Goal: Transaction & Acquisition: Purchase product/service

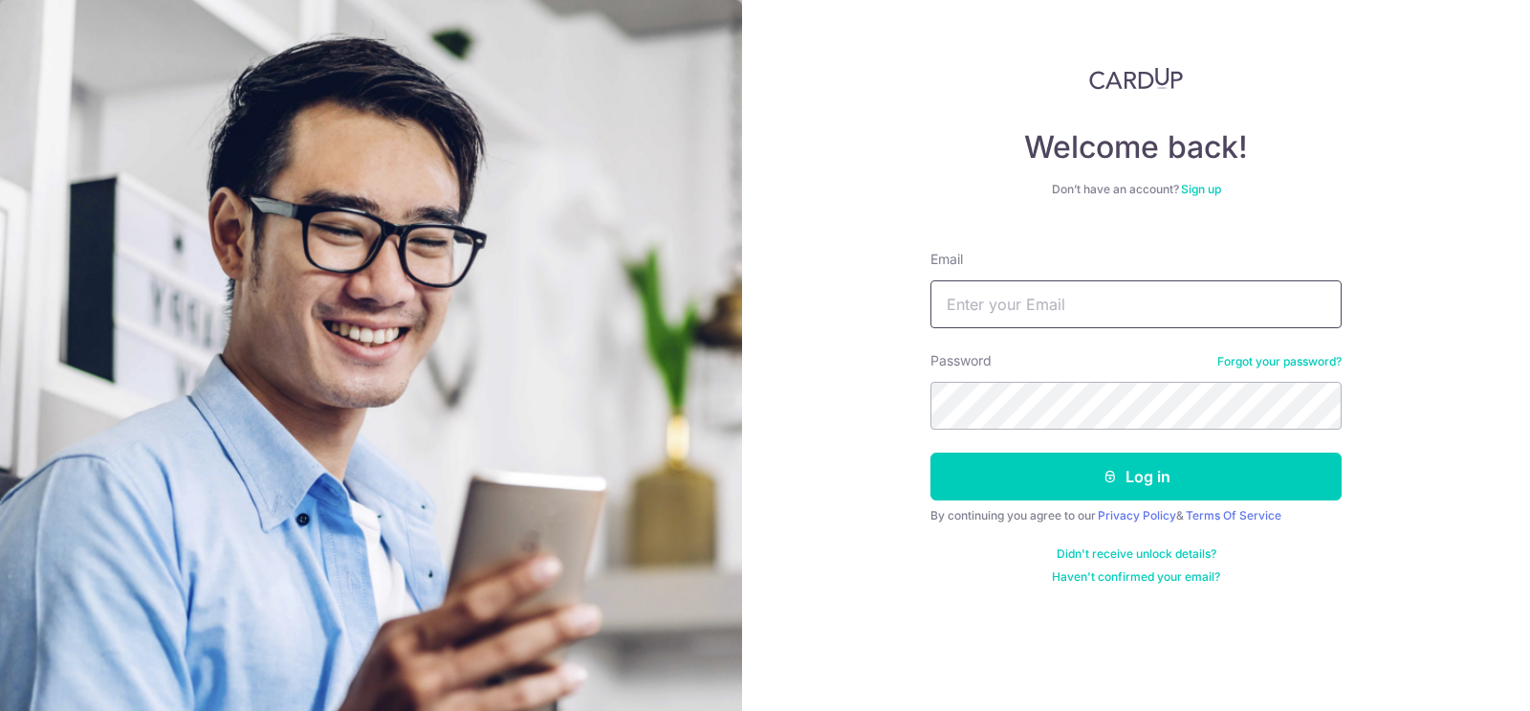
click at [969, 305] on input "Email" at bounding box center [1136, 304] width 411 height 48
type input "[PERSON_NAME][EMAIL_ADDRESS][PERSON_NAME][DOMAIN_NAME]"
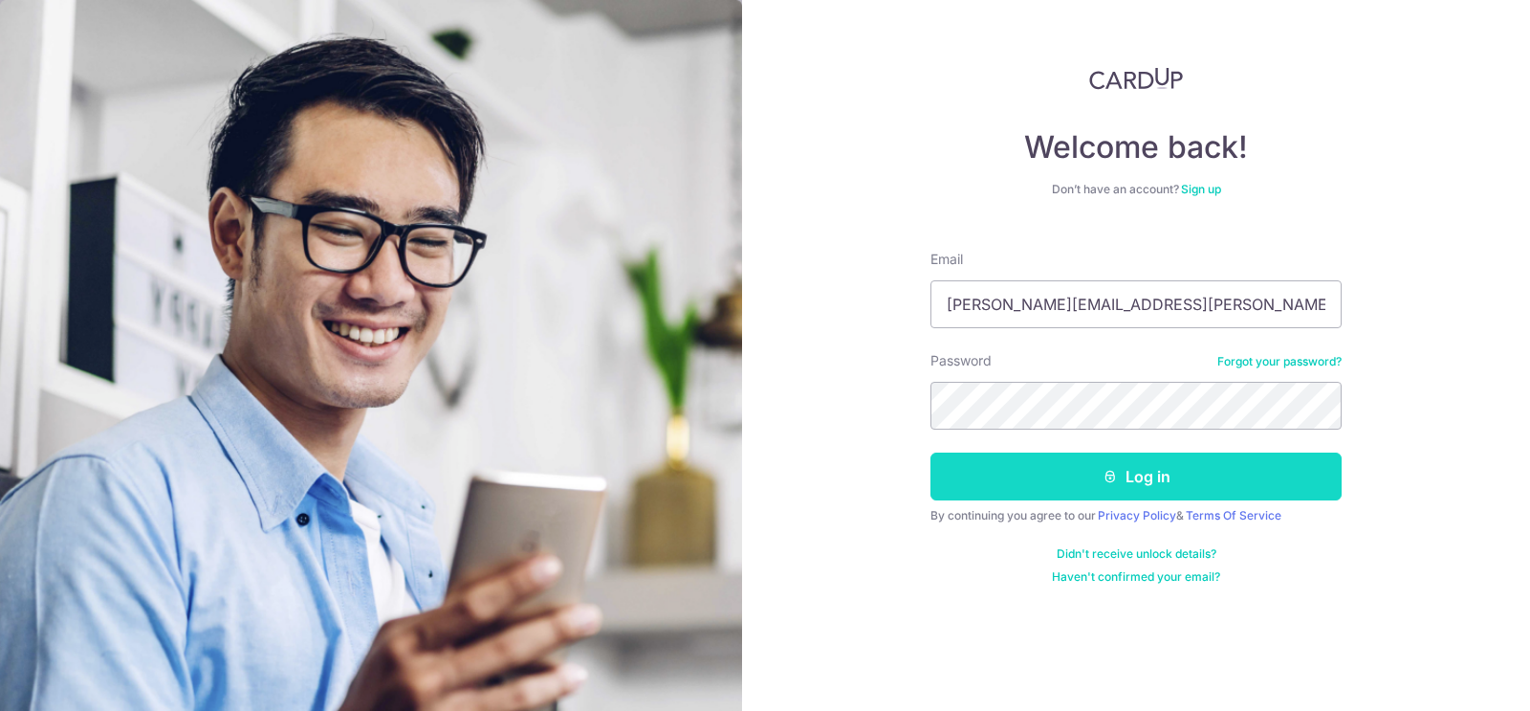
click at [1024, 493] on button "Log in" at bounding box center [1136, 476] width 411 height 48
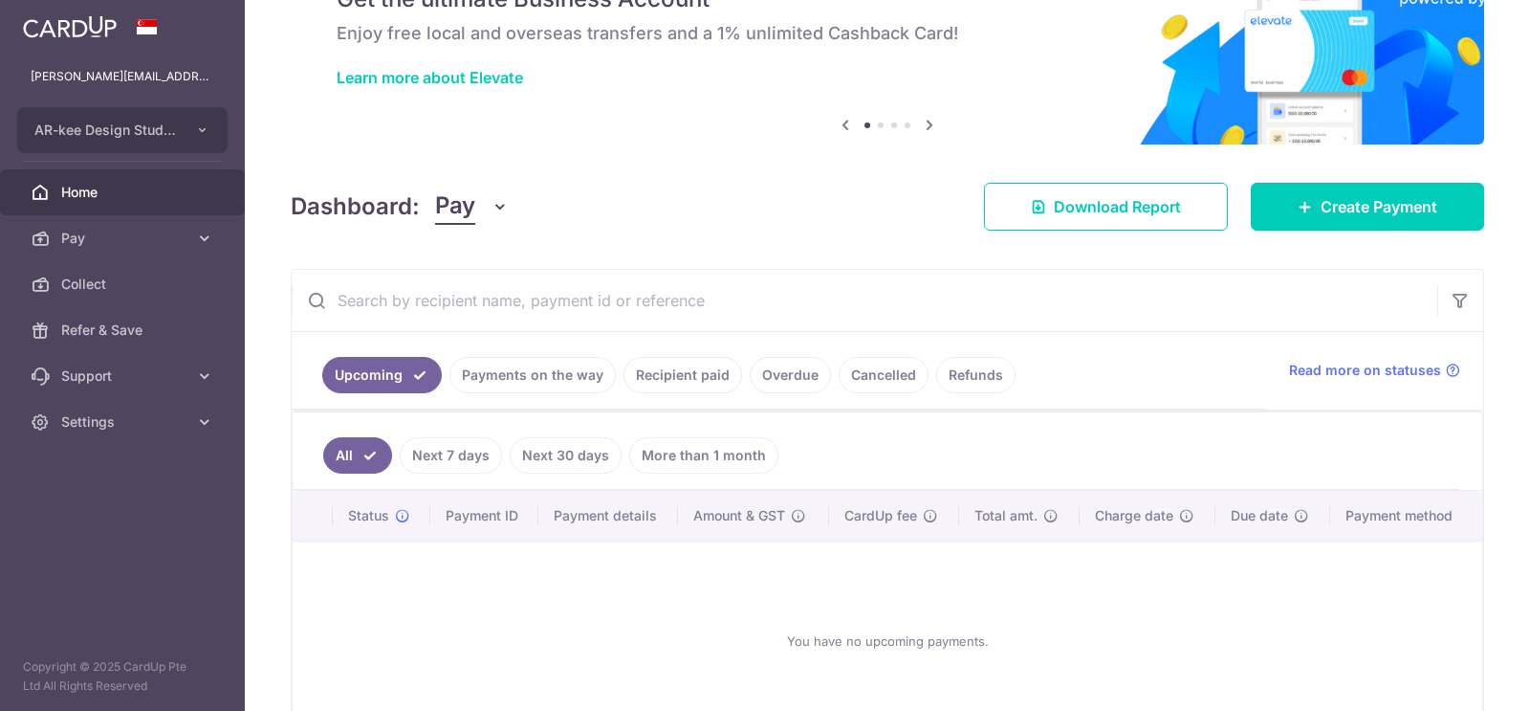
scroll to position [101, 0]
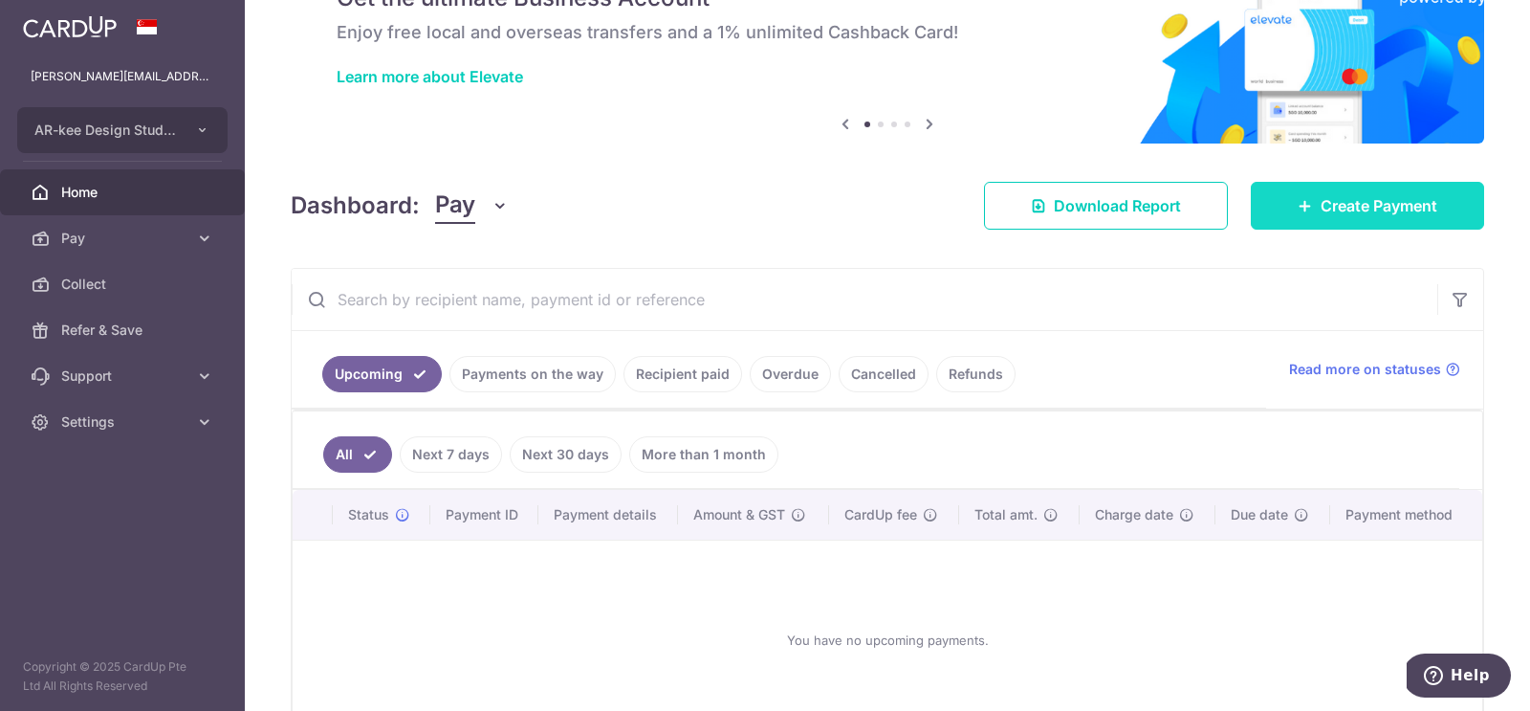
click at [1319, 206] on link "Create Payment" at bounding box center [1367, 206] width 233 height 48
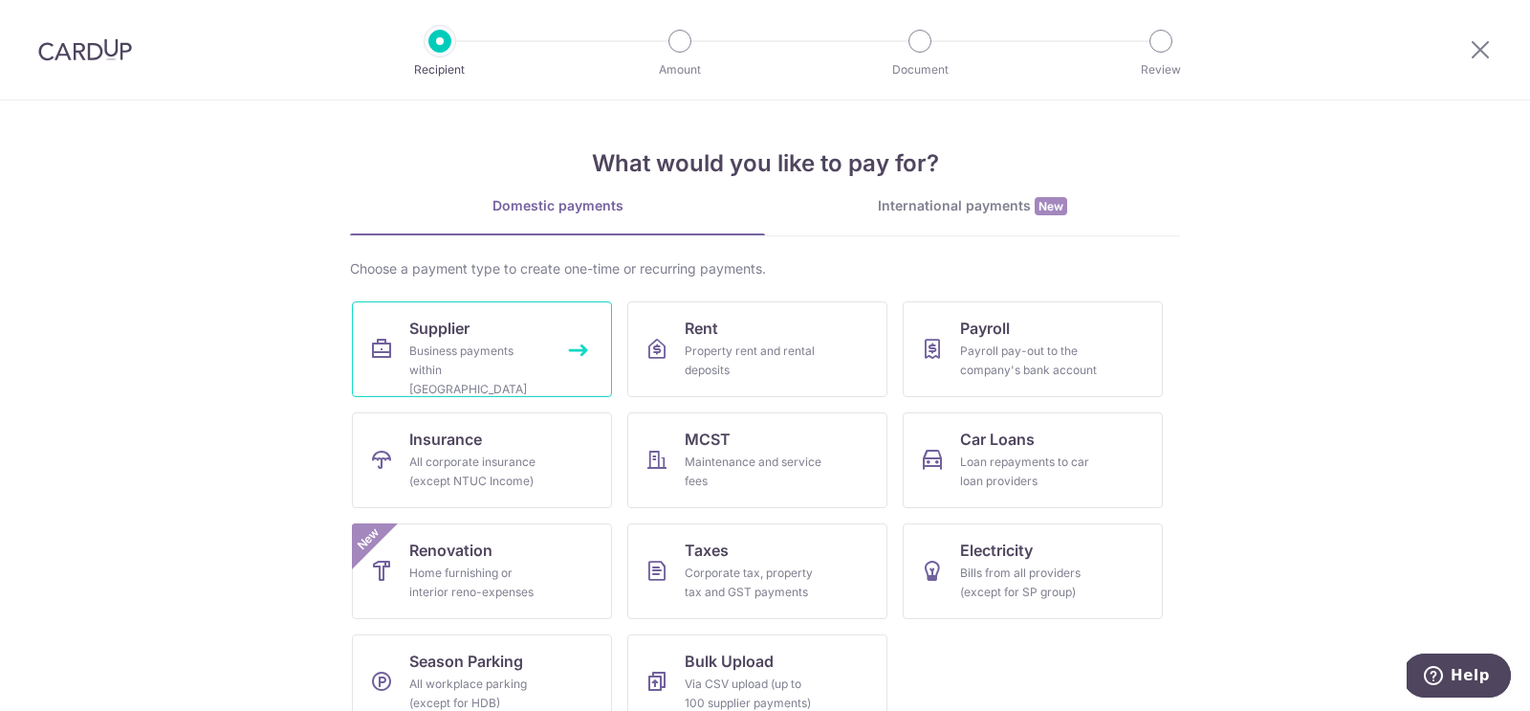
click at [455, 348] on div "Business payments within Singapore" at bounding box center [478, 369] width 138 height 57
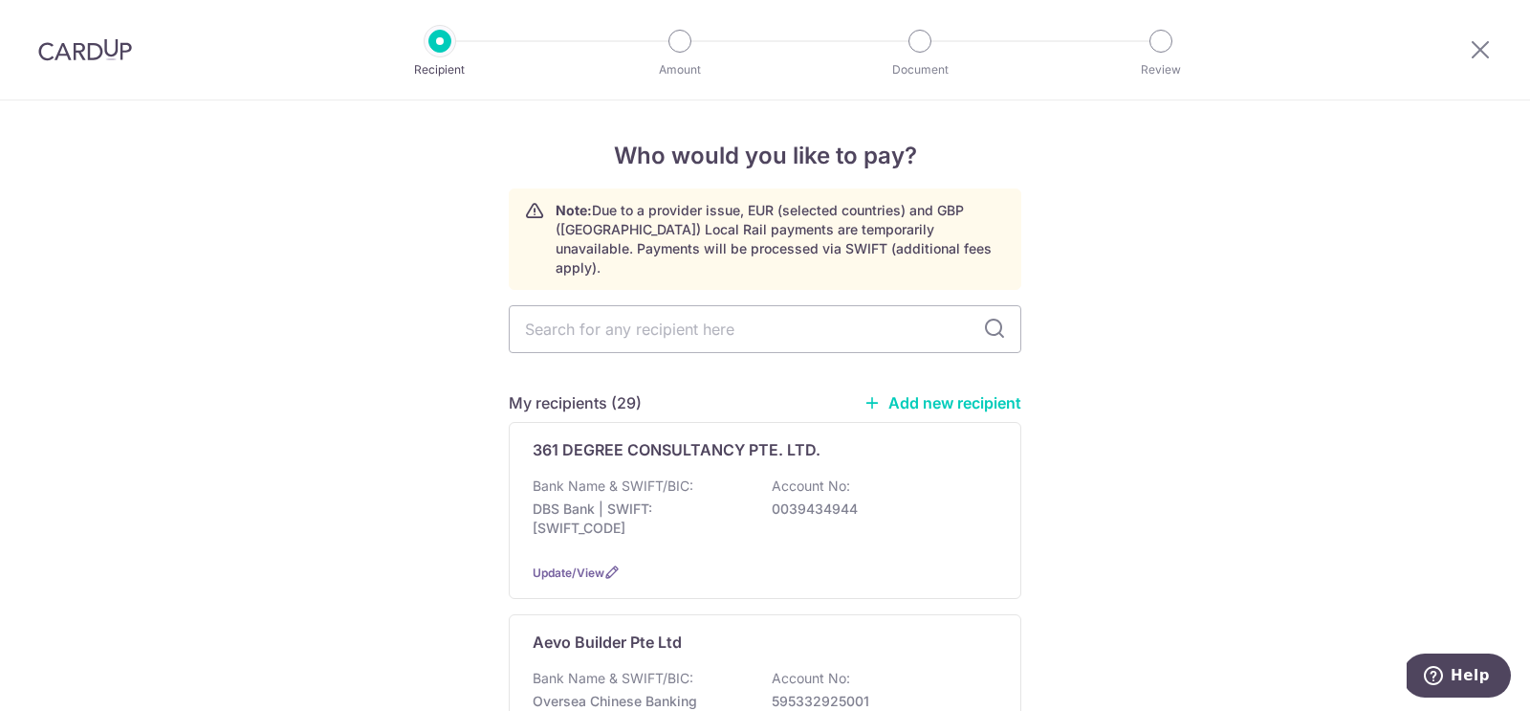
click at [913, 393] on link "Add new recipient" at bounding box center [943, 402] width 158 height 19
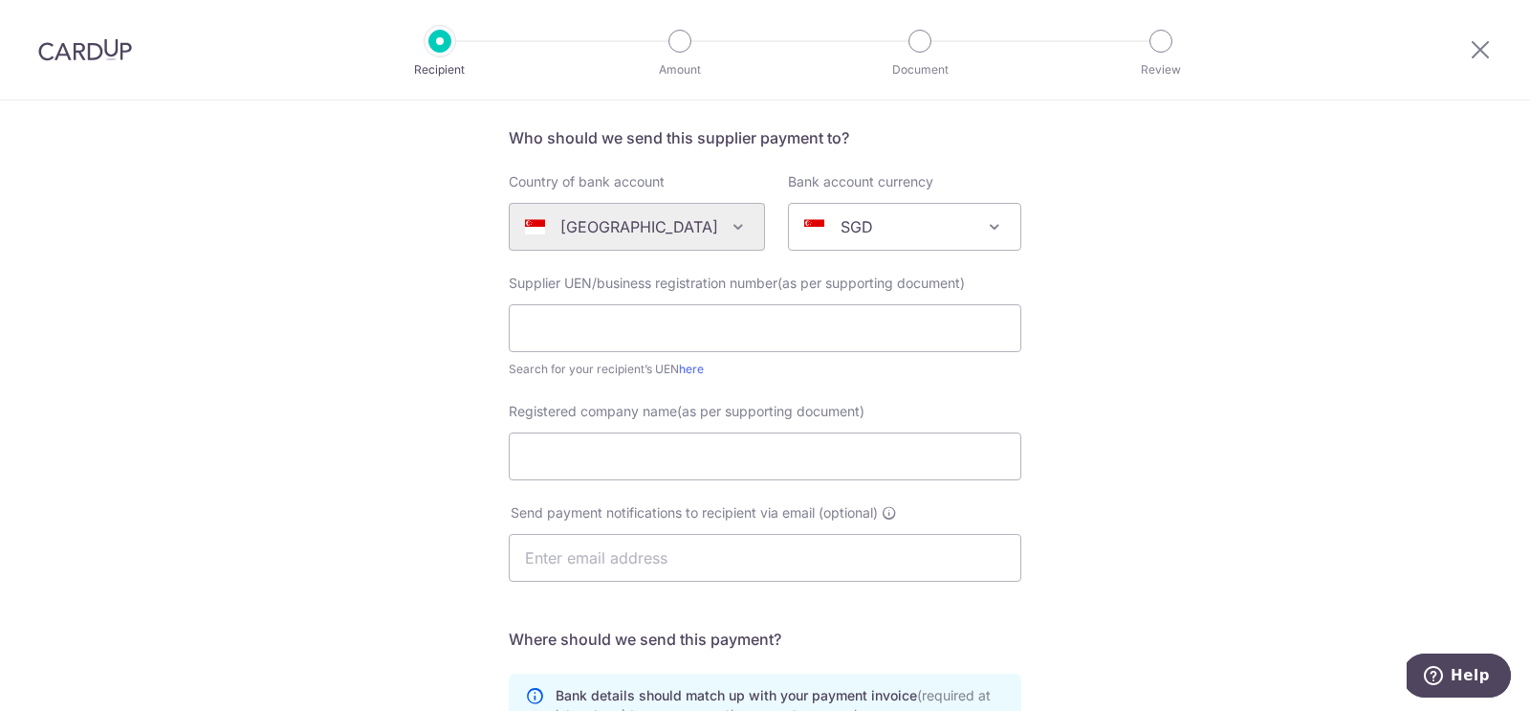
scroll to position [139, 0]
click at [552, 320] on input "text" at bounding box center [765, 324] width 513 height 48
paste input "200804595N"
type input "200804595N"
click at [589, 445] on input "Registered company name(as per supporting document)" at bounding box center [765, 452] width 513 height 48
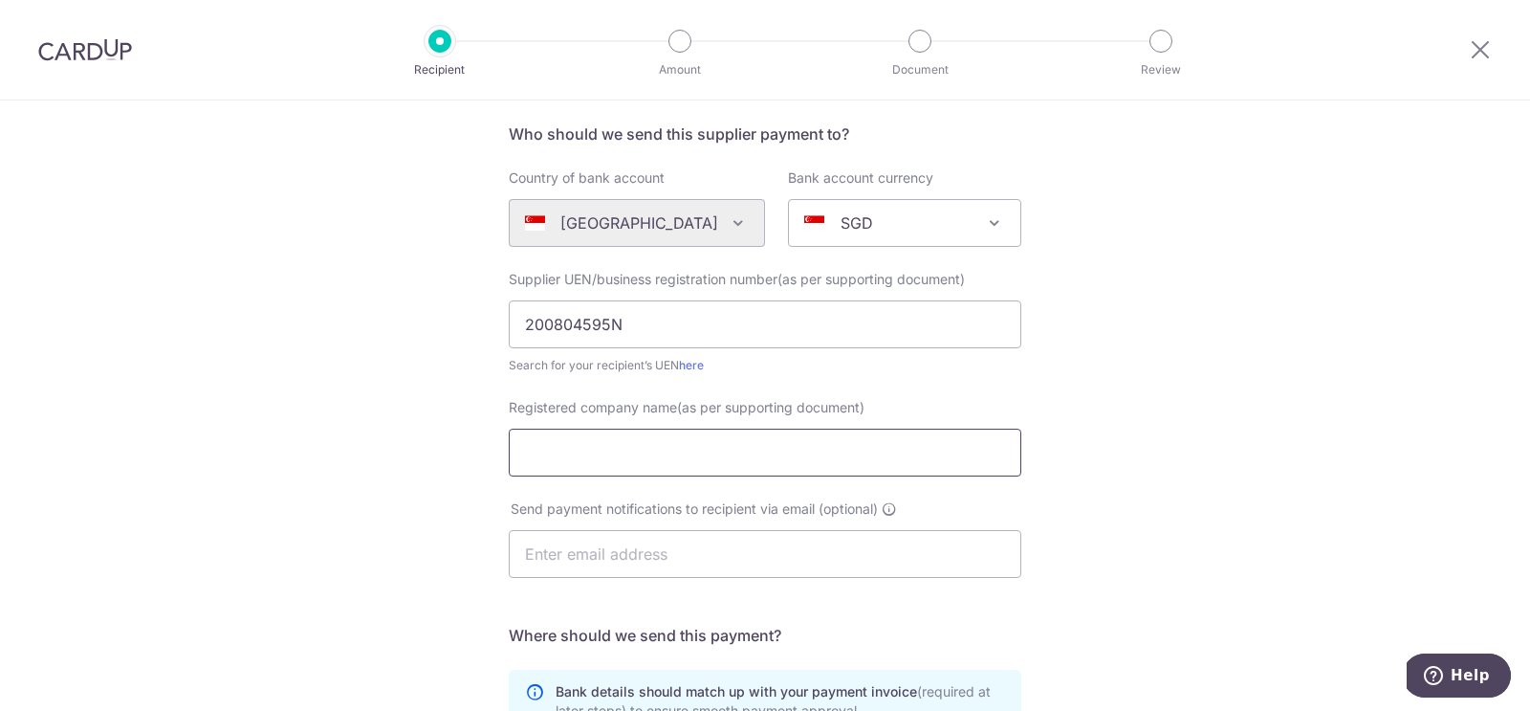
paste input "361 DEGREE CONSULTANCY PTE. LTD."
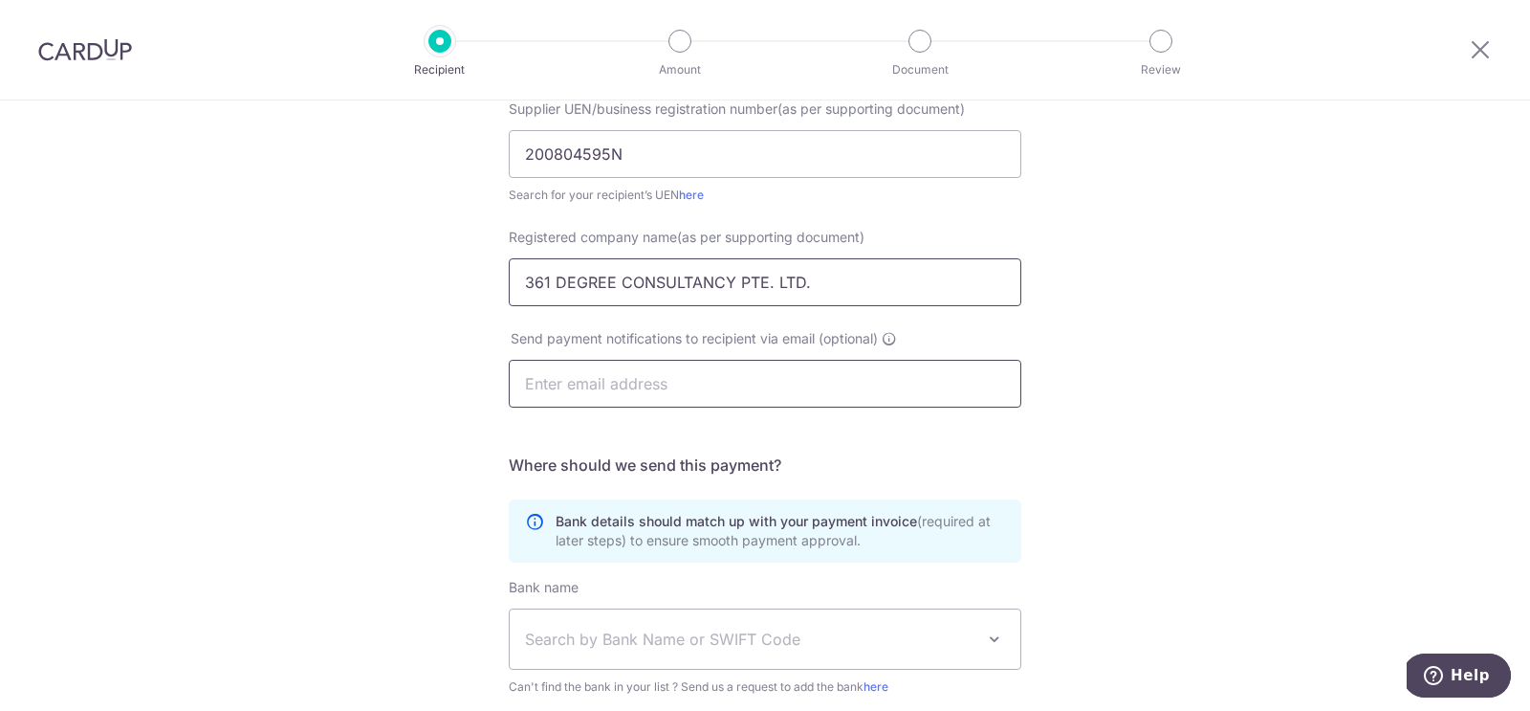
type input "361 DEGREE CONSULTANCY PTE. LTD."
click at [611, 381] on input "text" at bounding box center [765, 384] width 513 height 48
paste input "angel@361dc.com"
type input "angel@361dc.com"
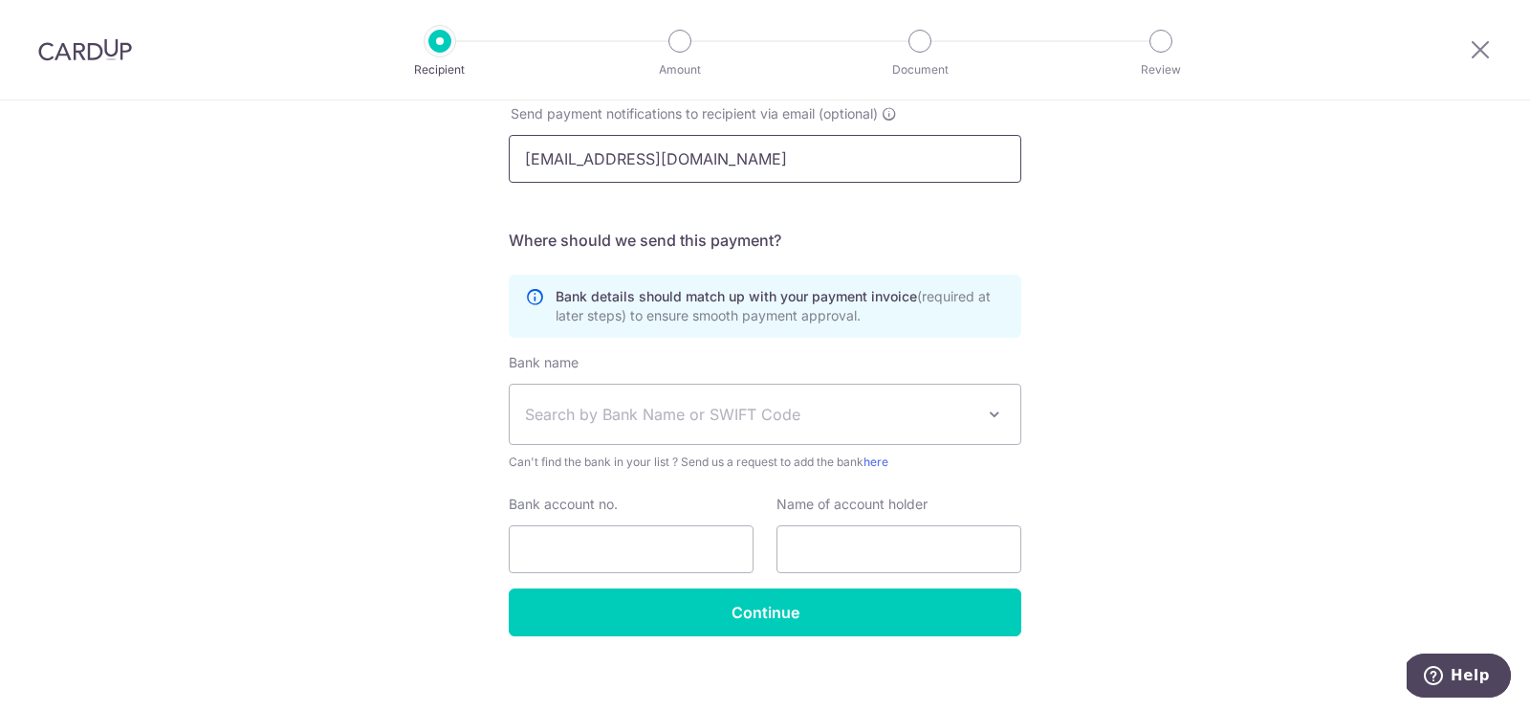
scroll to position [546, 0]
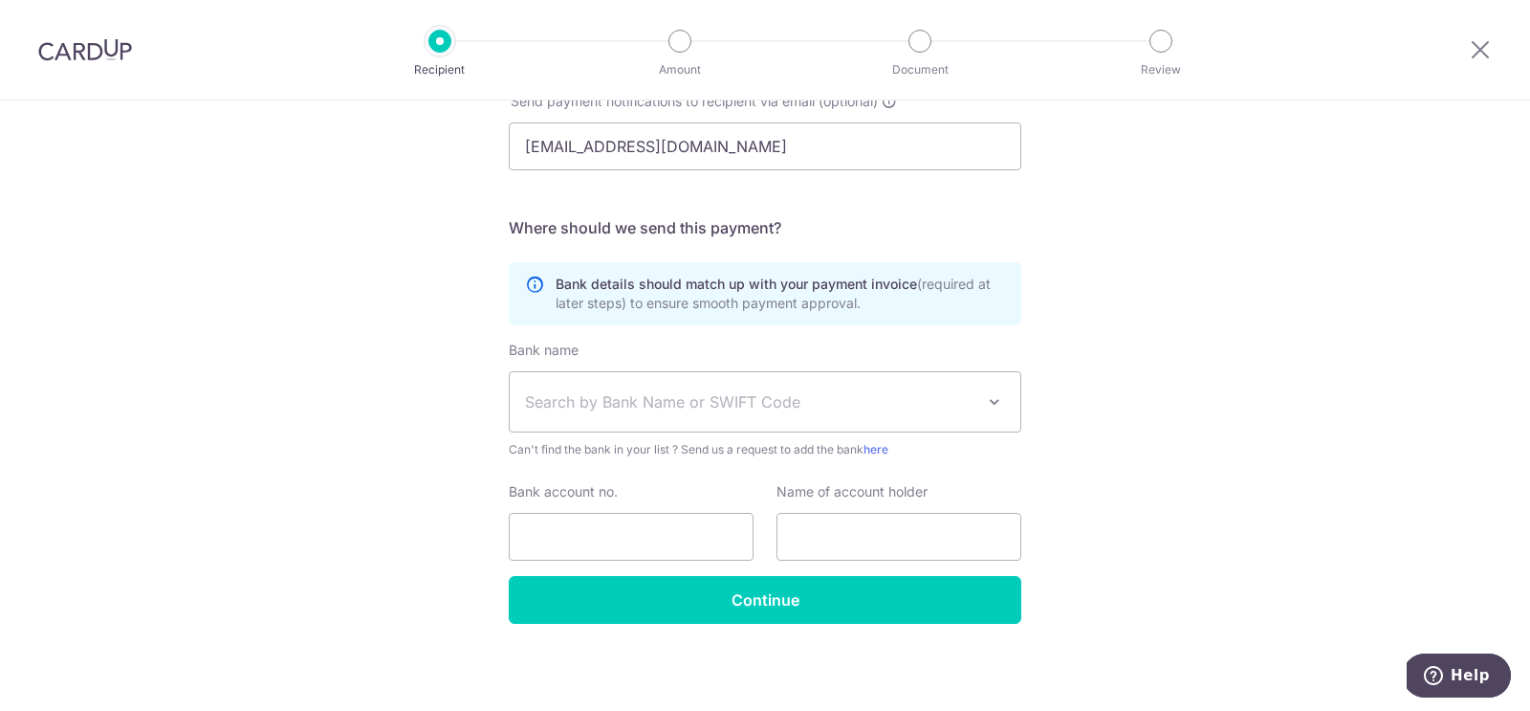
click at [615, 400] on span "Search by Bank Name or SWIFT Code" at bounding box center [750, 401] width 450 height 23
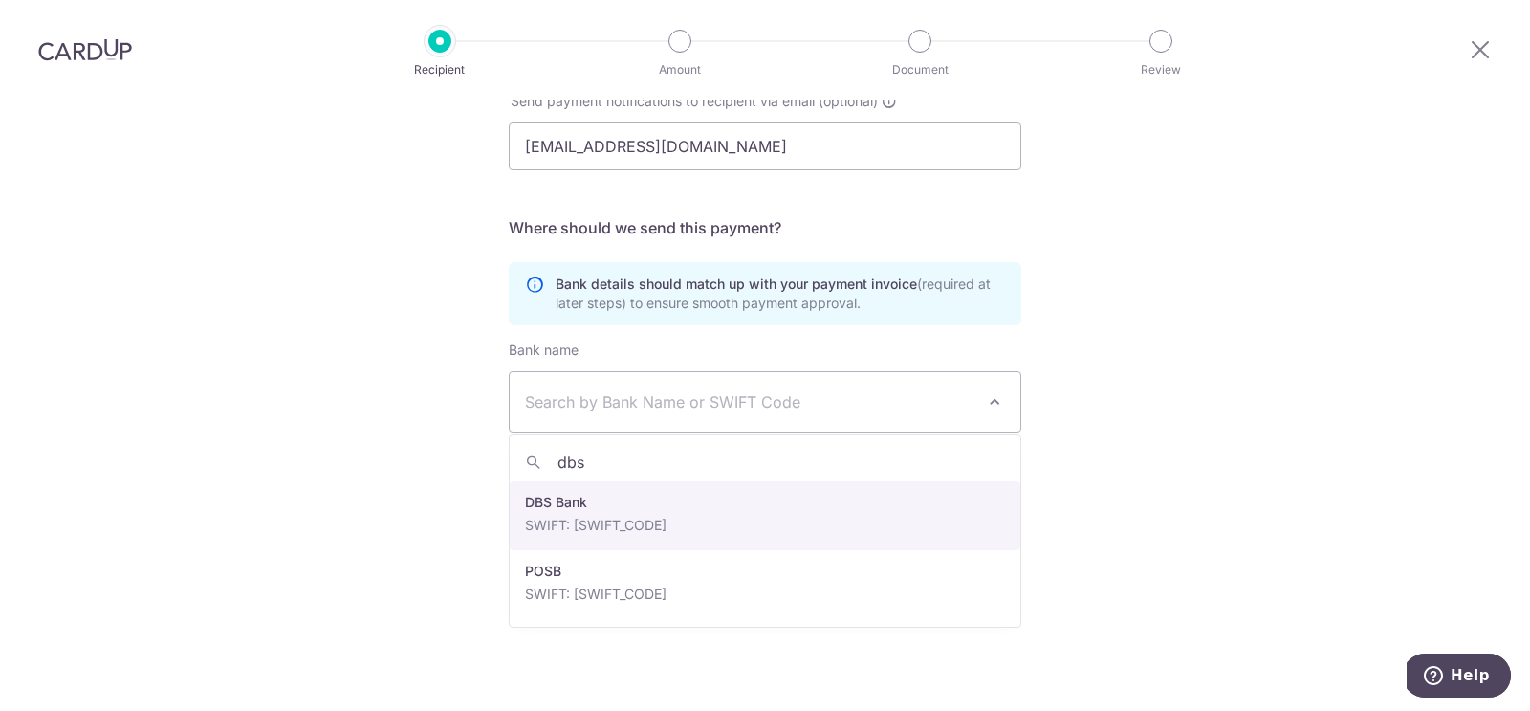
type input "dbs"
select select "6"
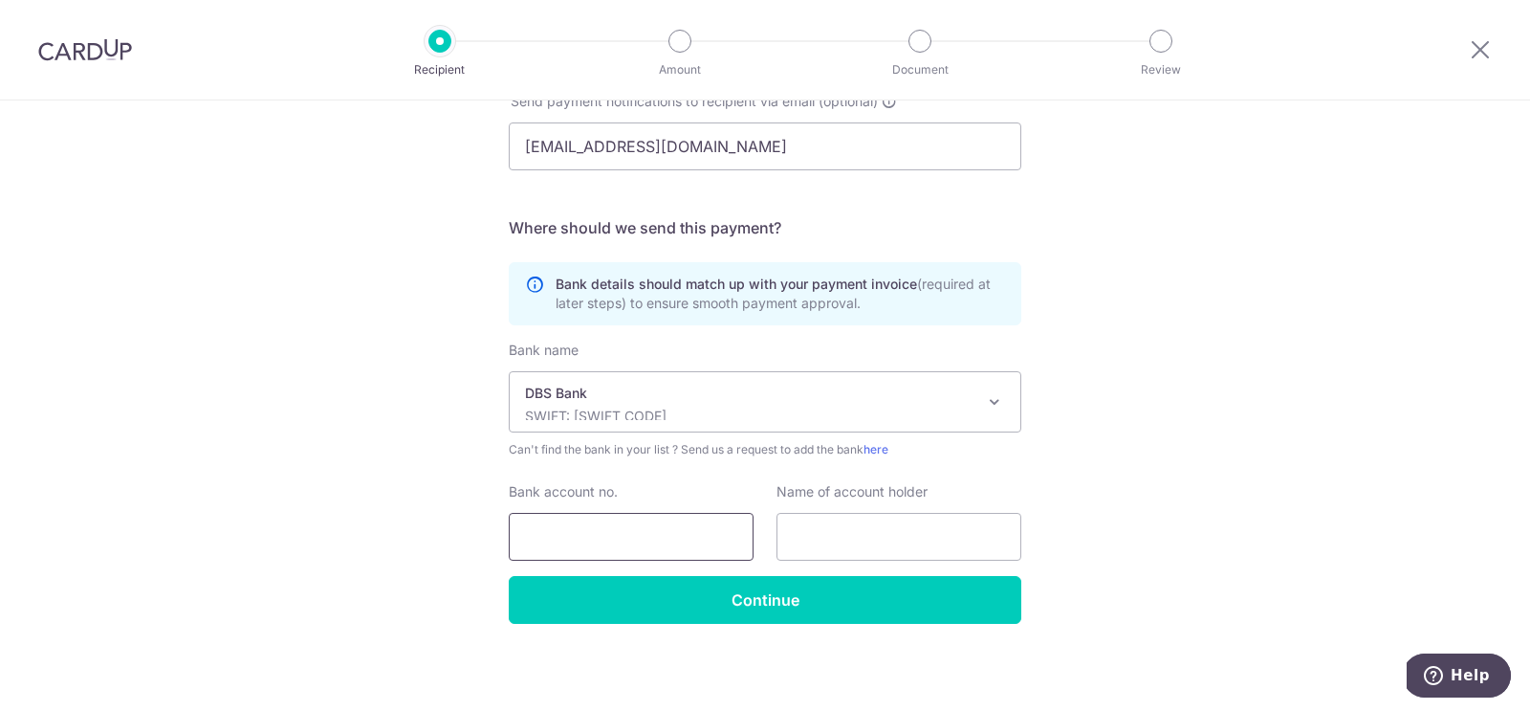
click at [567, 519] on input "Bank account no." at bounding box center [631, 537] width 245 height 48
paste input "0039434944"
type input "0039434944"
paste input "361 DEGREE CONSULTANCY PTE LTD"
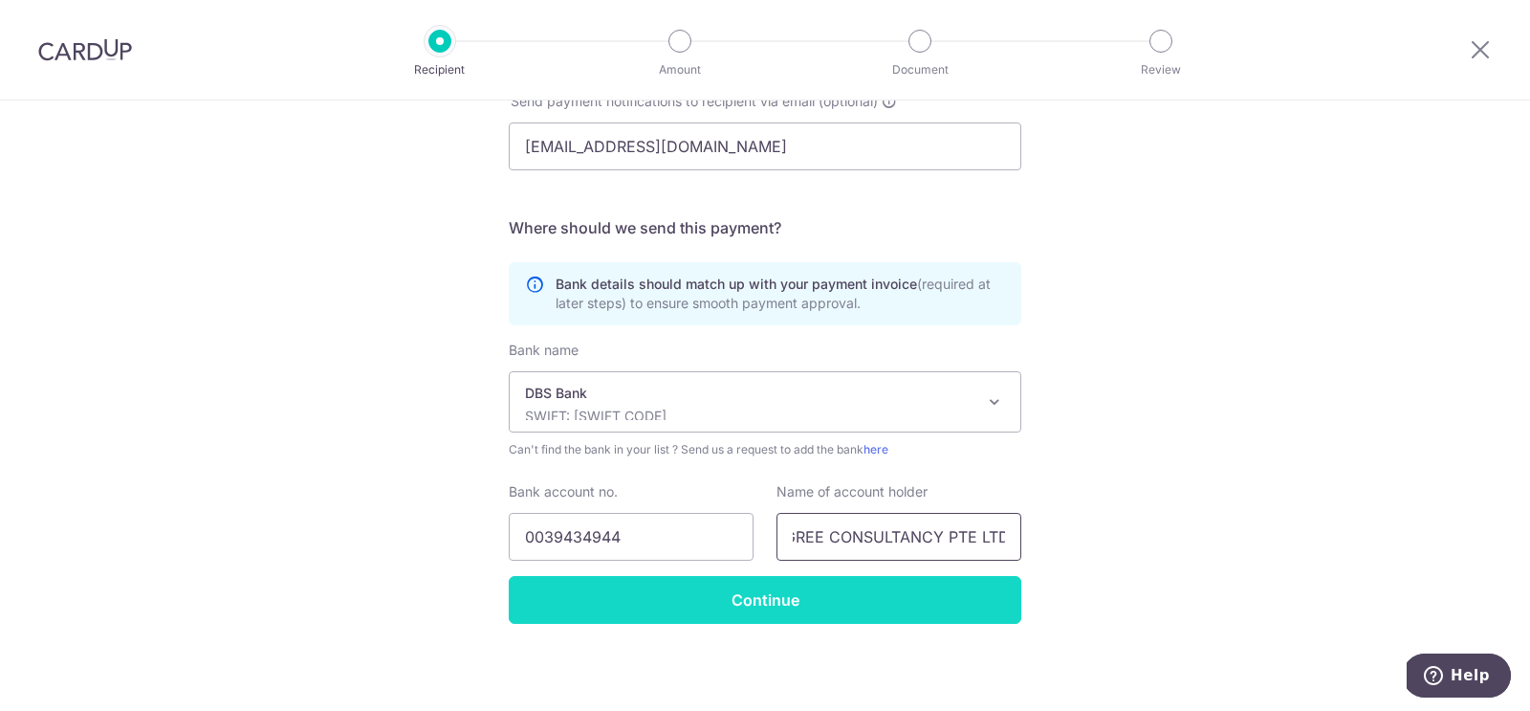
type input "361 DEGREE CONSULTANCY PTE LTD"
click at [745, 593] on input "Continue" at bounding box center [765, 600] width 513 height 48
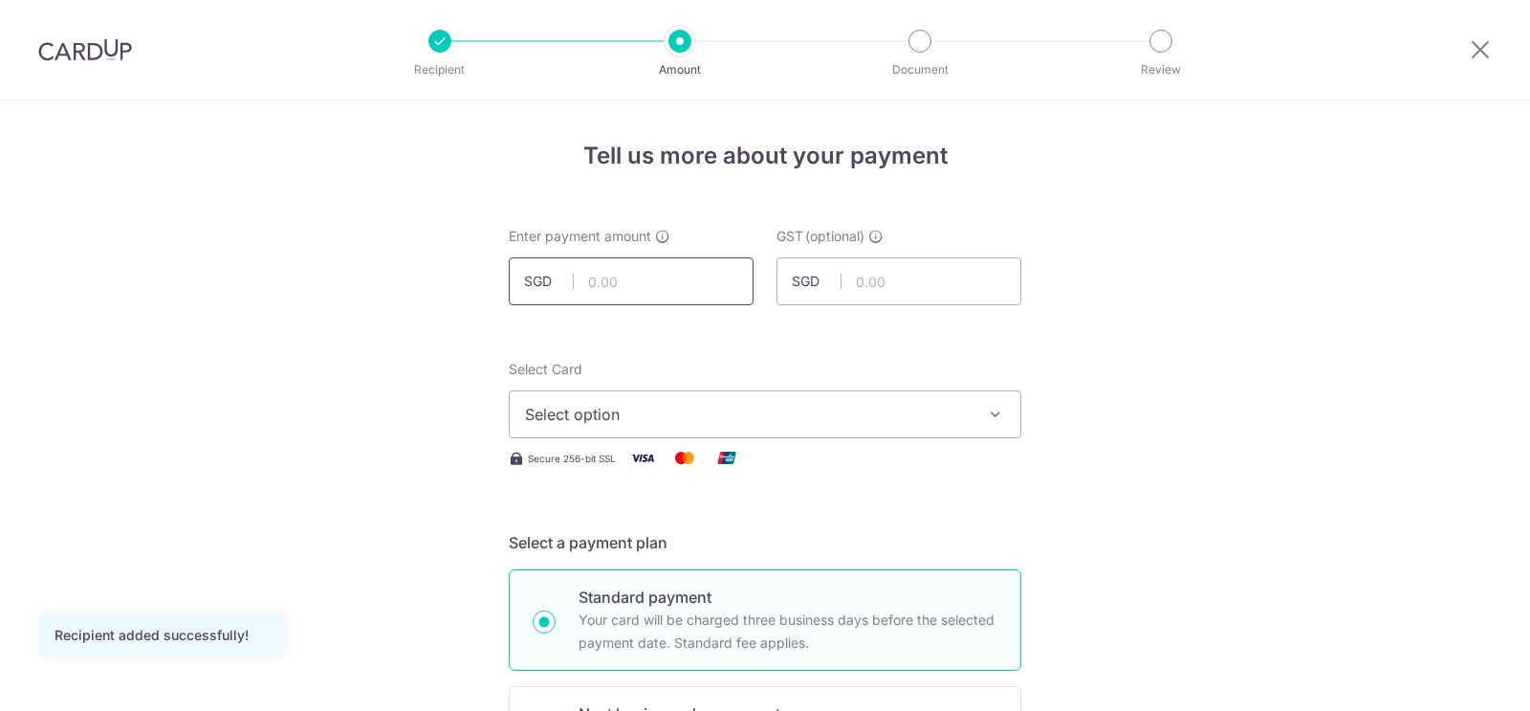
click at [598, 277] on input "text" at bounding box center [631, 281] width 245 height 48
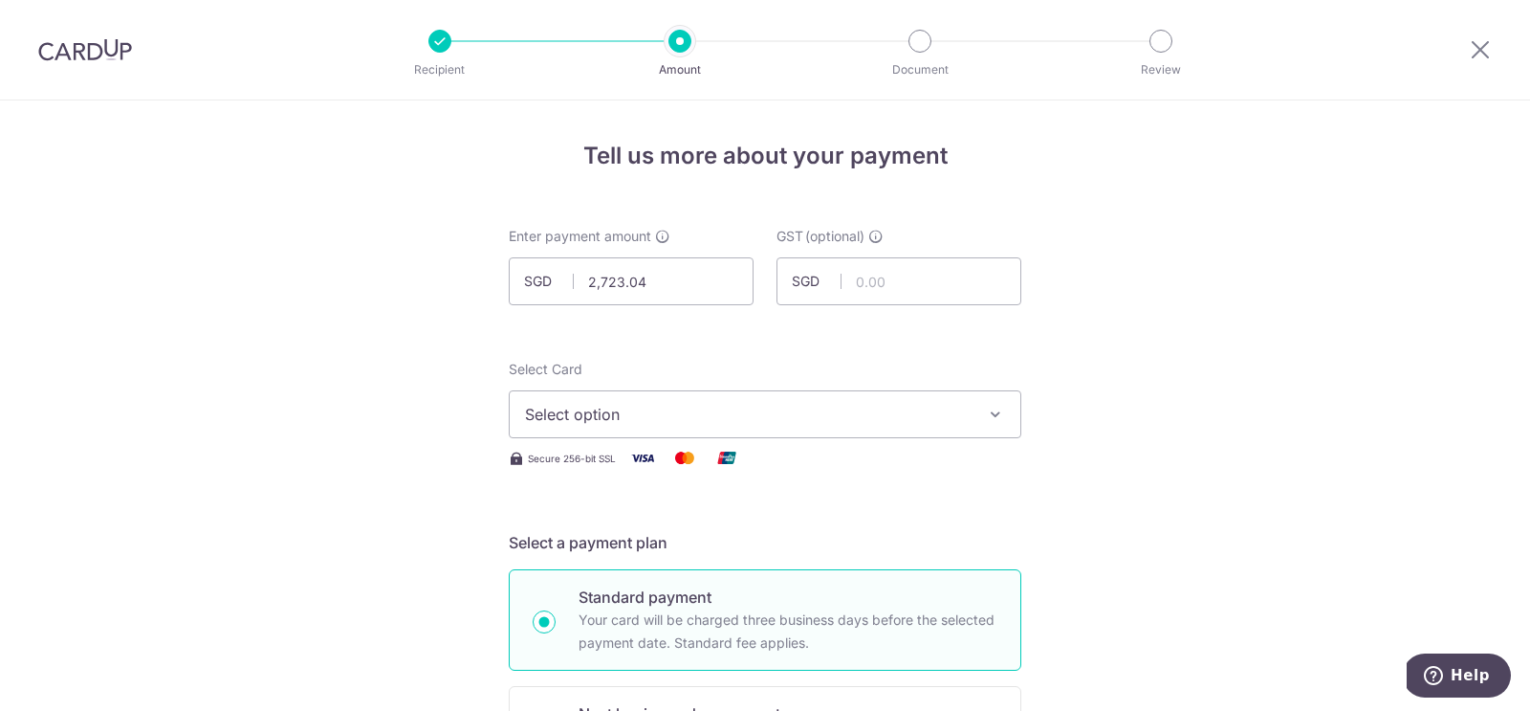
type input "2,723.04"
click at [645, 421] on span "Select option" at bounding box center [748, 414] width 446 height 23
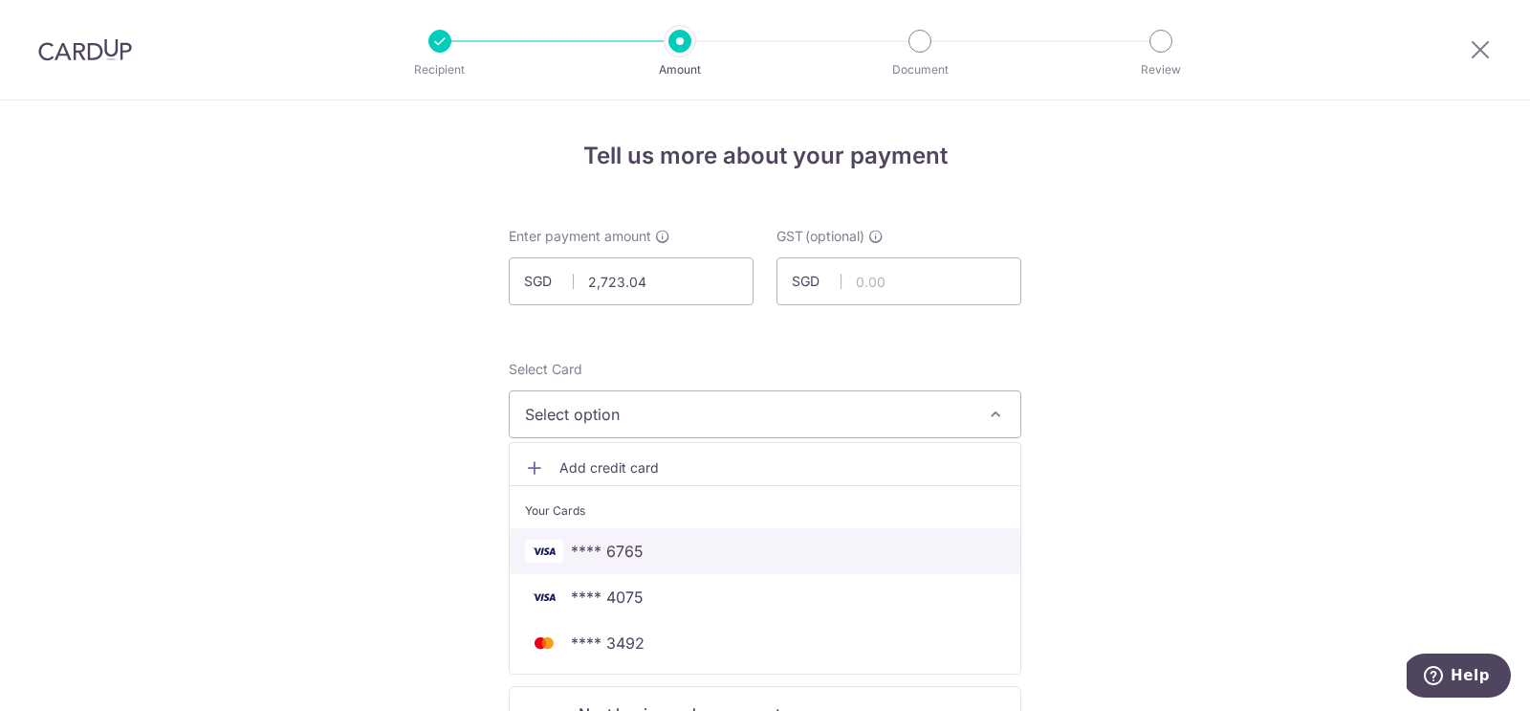
click at [629, 553] on span "**** 6765" at bounding box center [607, 550] width 73 height 23
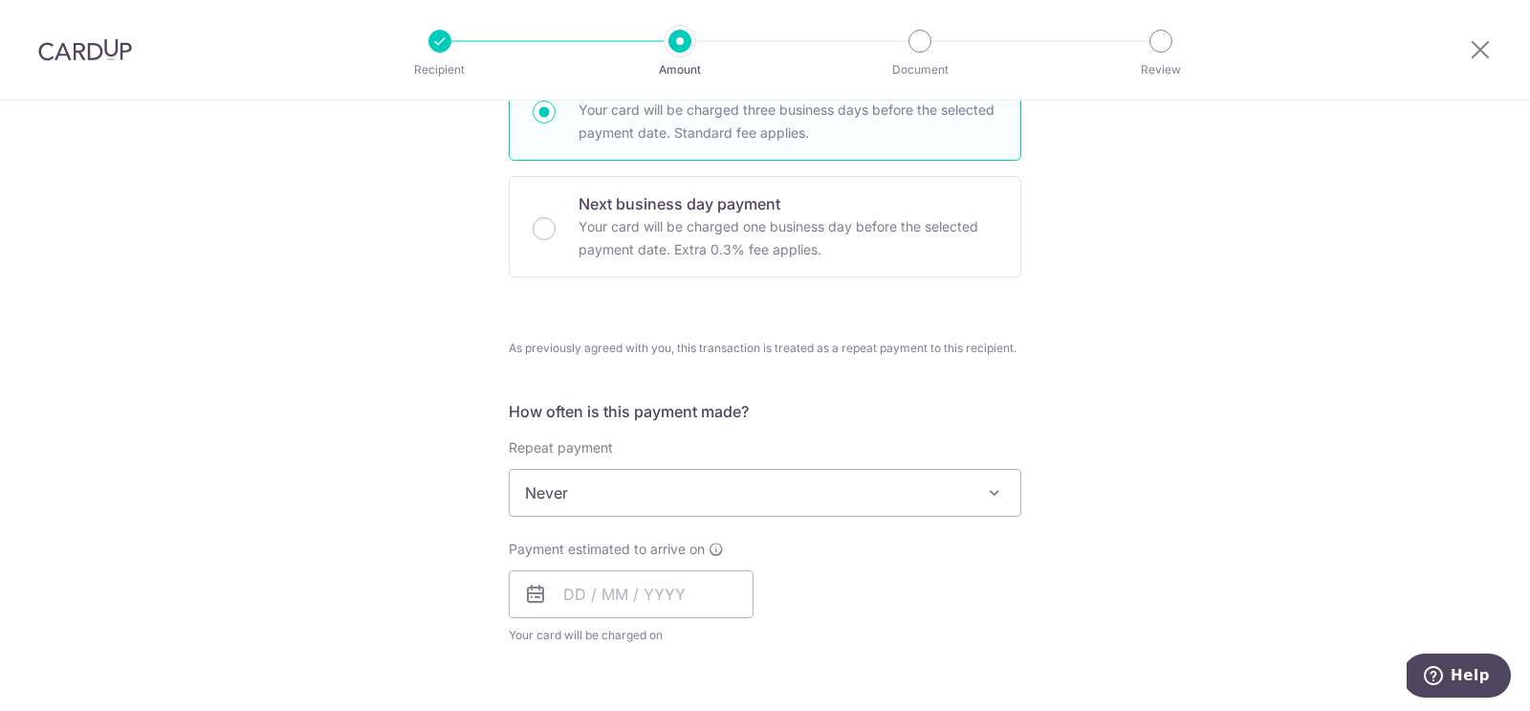
scroll to position [615, 0]
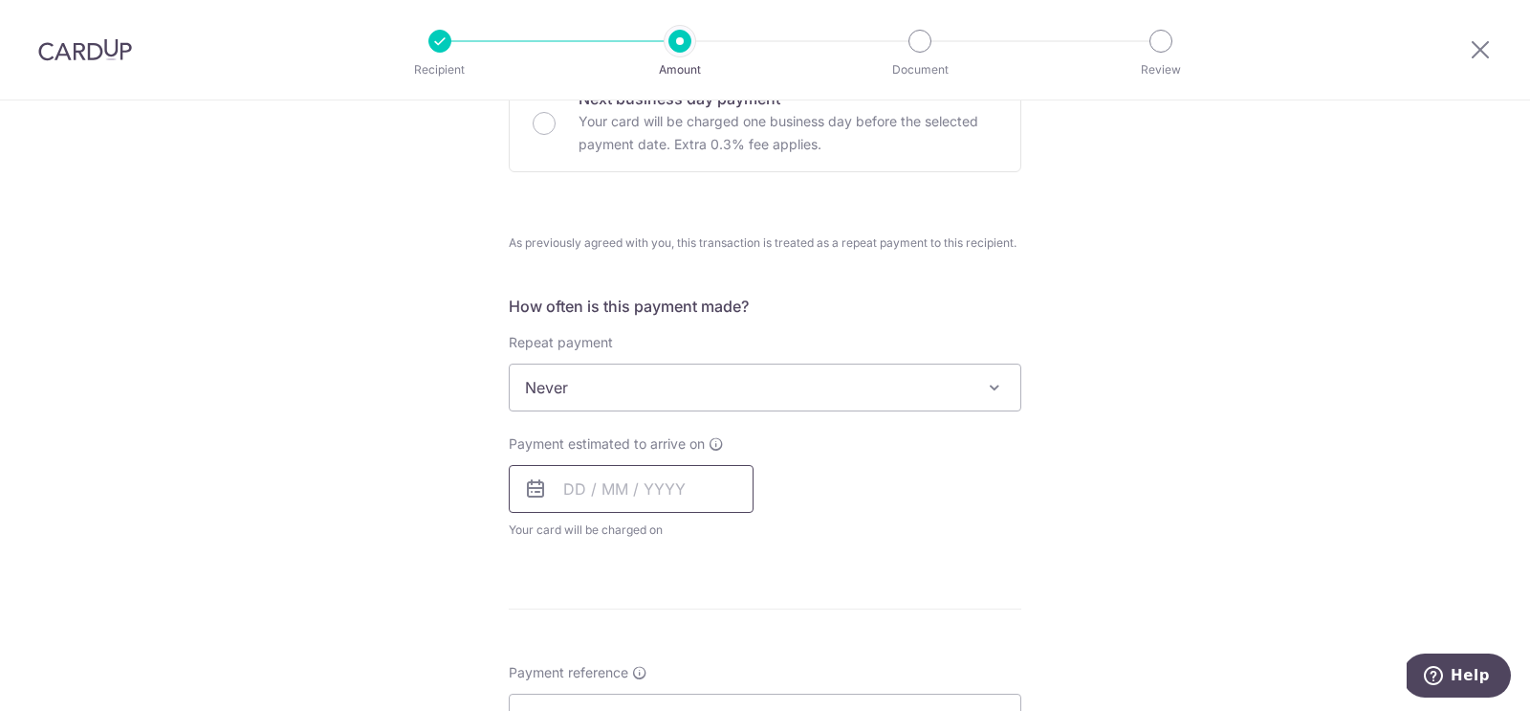
click at [607, 489] on input "text" at bounding box center [631, 489] width 245 height 48
click at [697, 652] on link "9" at bounding box center [701, 662] width 31 height 31
type input "09/10/2025"
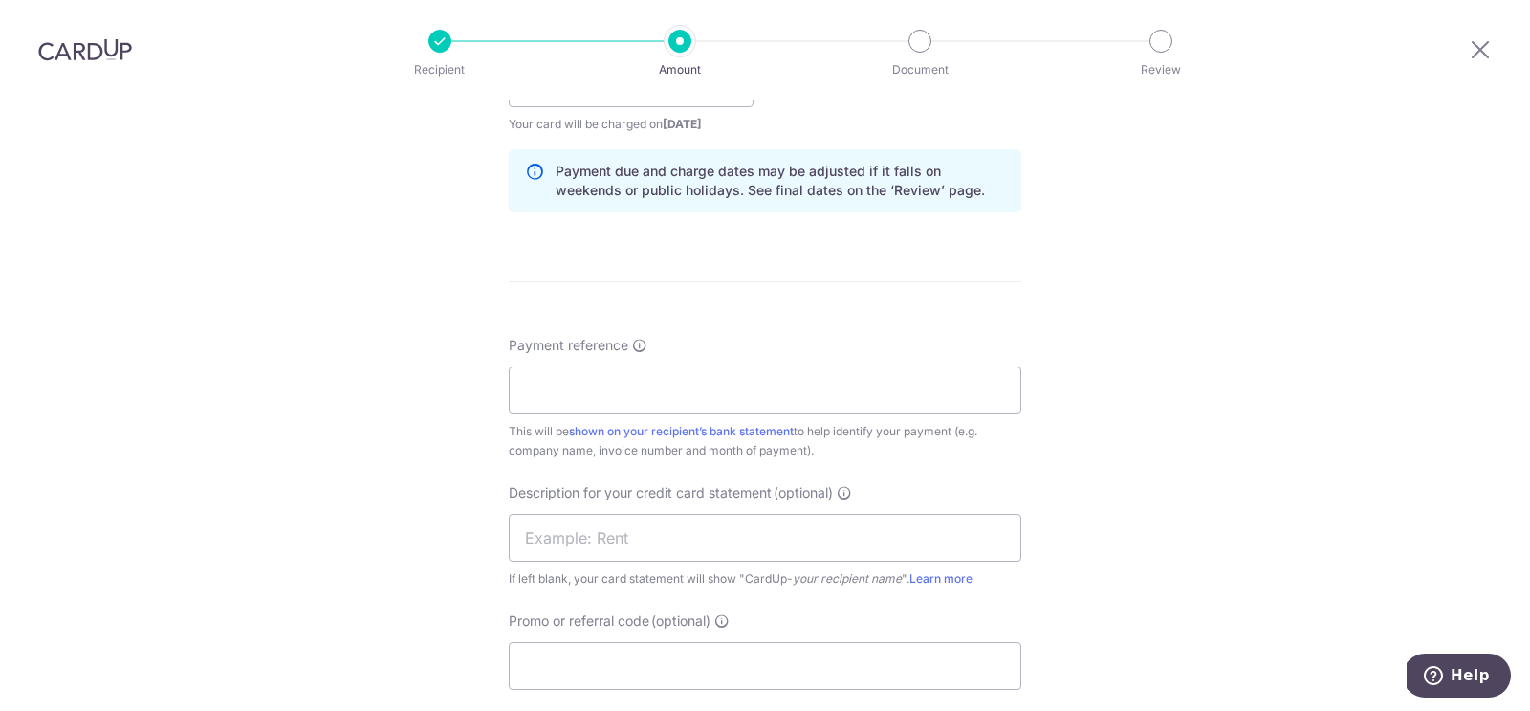
scroll to position [1040, 0]
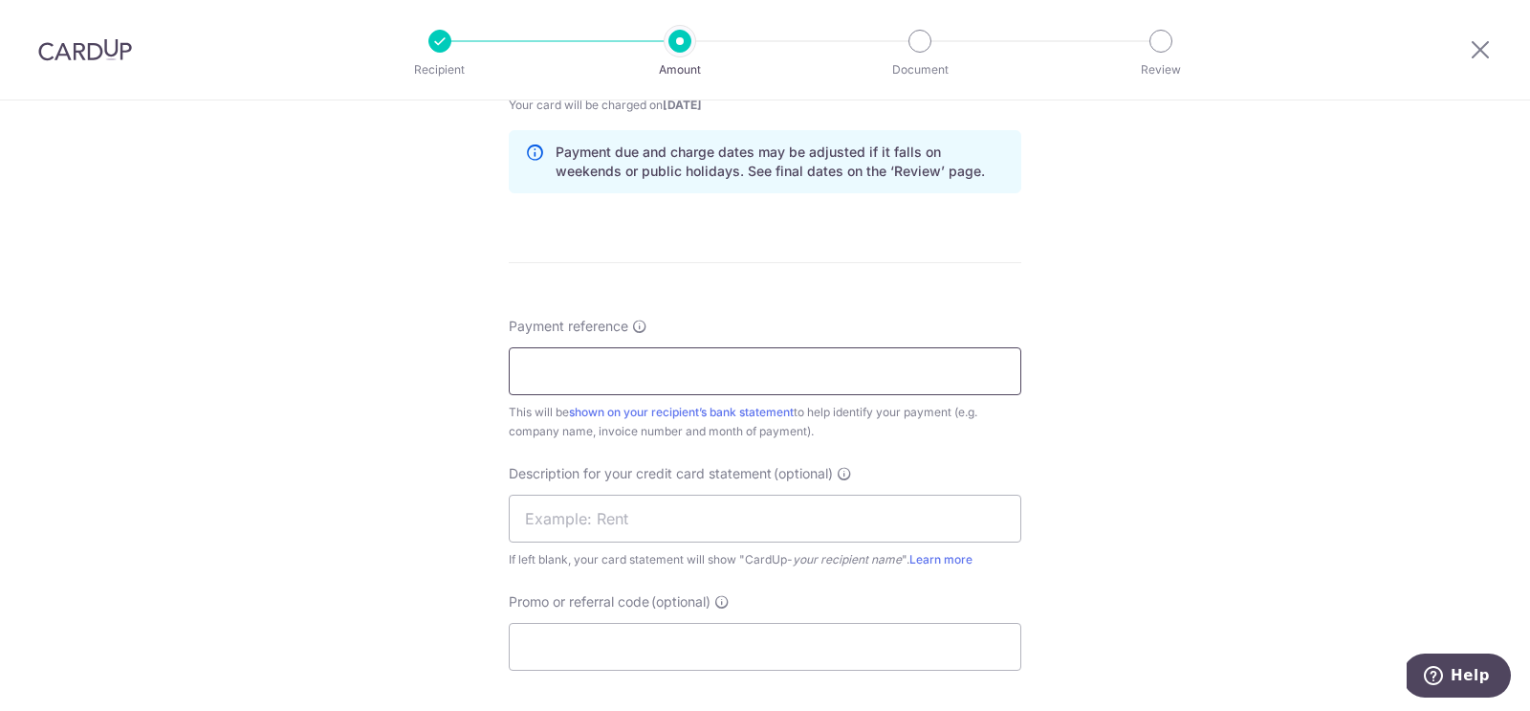
click at [559, 377] on input "Payment reference" at bounding box center [765, 371] width 513 height 48
paste input "INV-29232"
type input "INV-29232"
click at [563, 494] on input "text" at bounding box center [765, 518] width 513 height 48
type input "Xero"
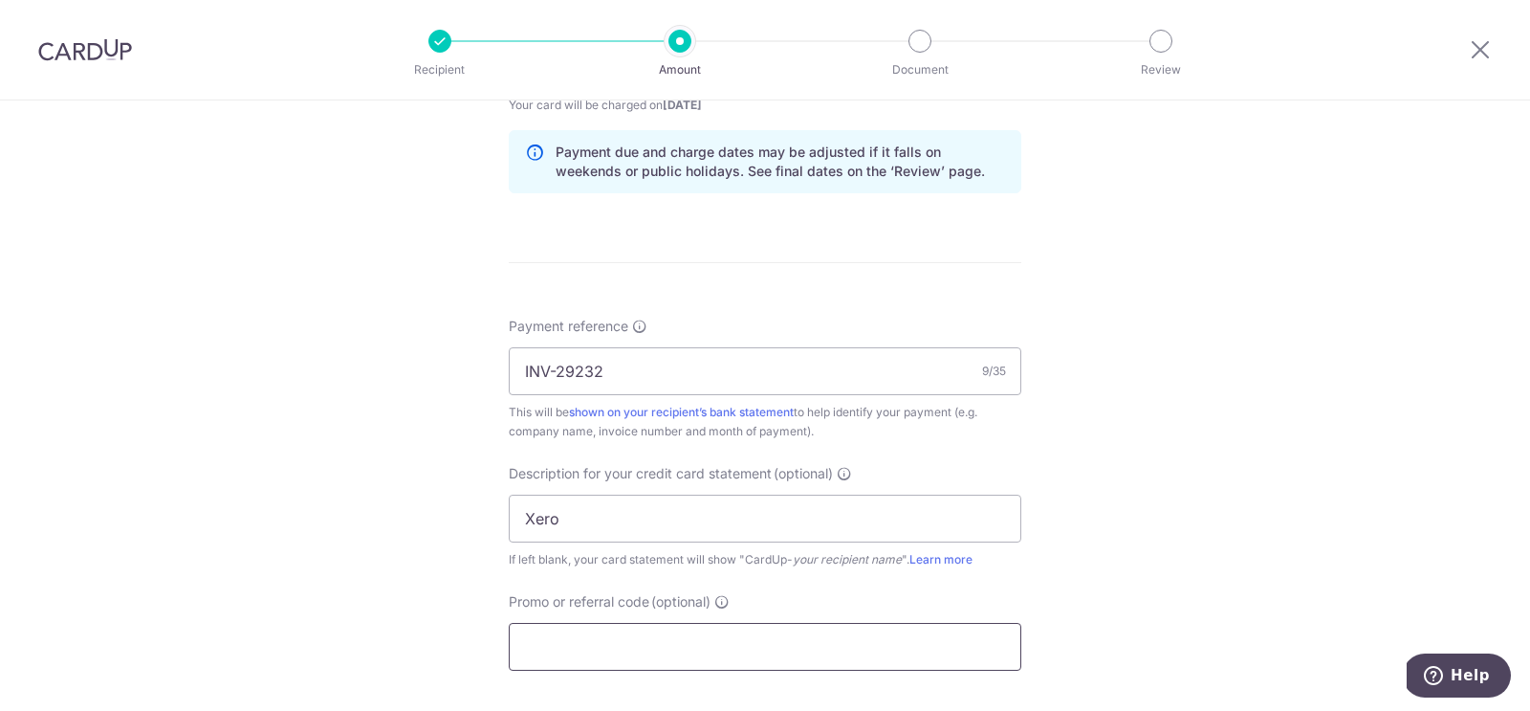
click at [577, 644] on input "Promo or referral code (optional)" at bounding box center [765, 647] width 513 height 48
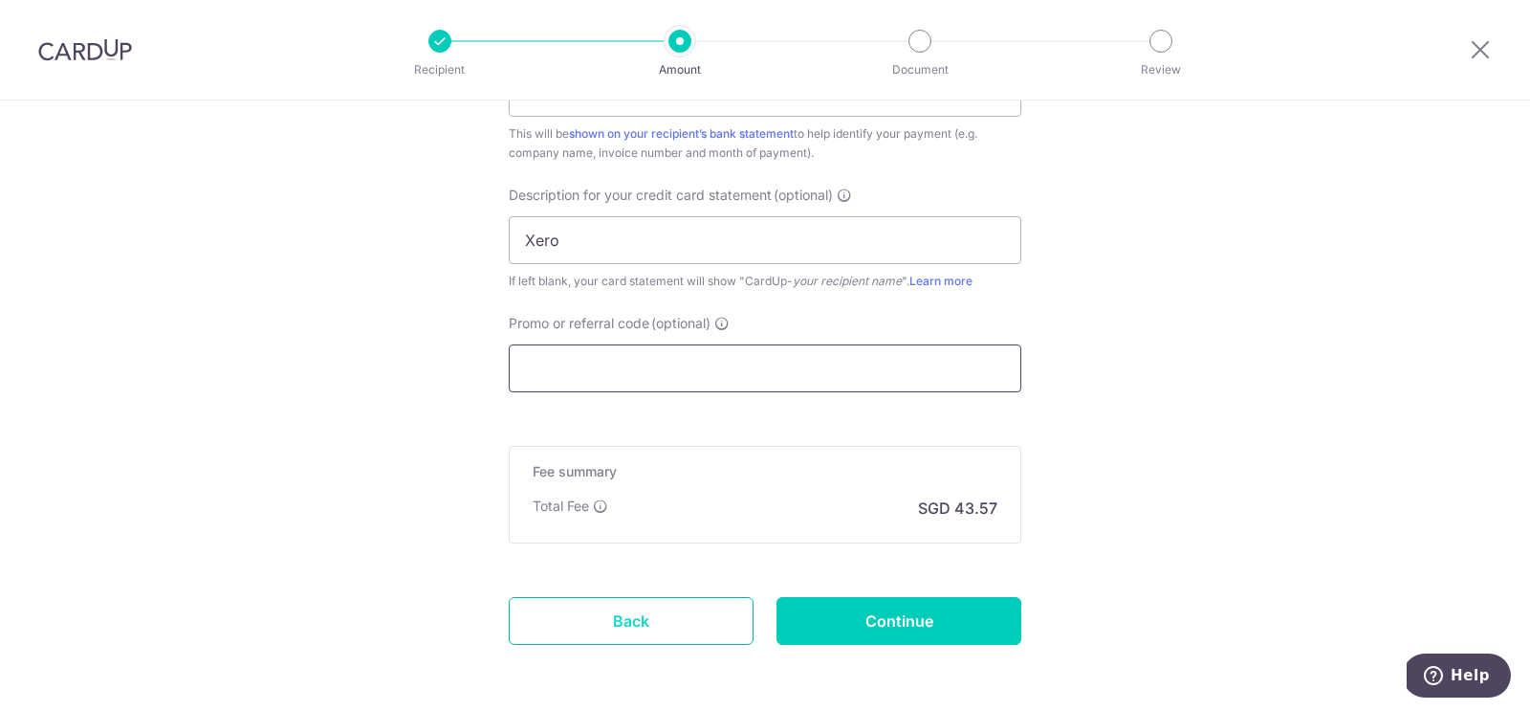
scroll to position [1317, 0]
click at [866, 621] on input "Continue" at bounding box center [899, 622] width 245 height 48
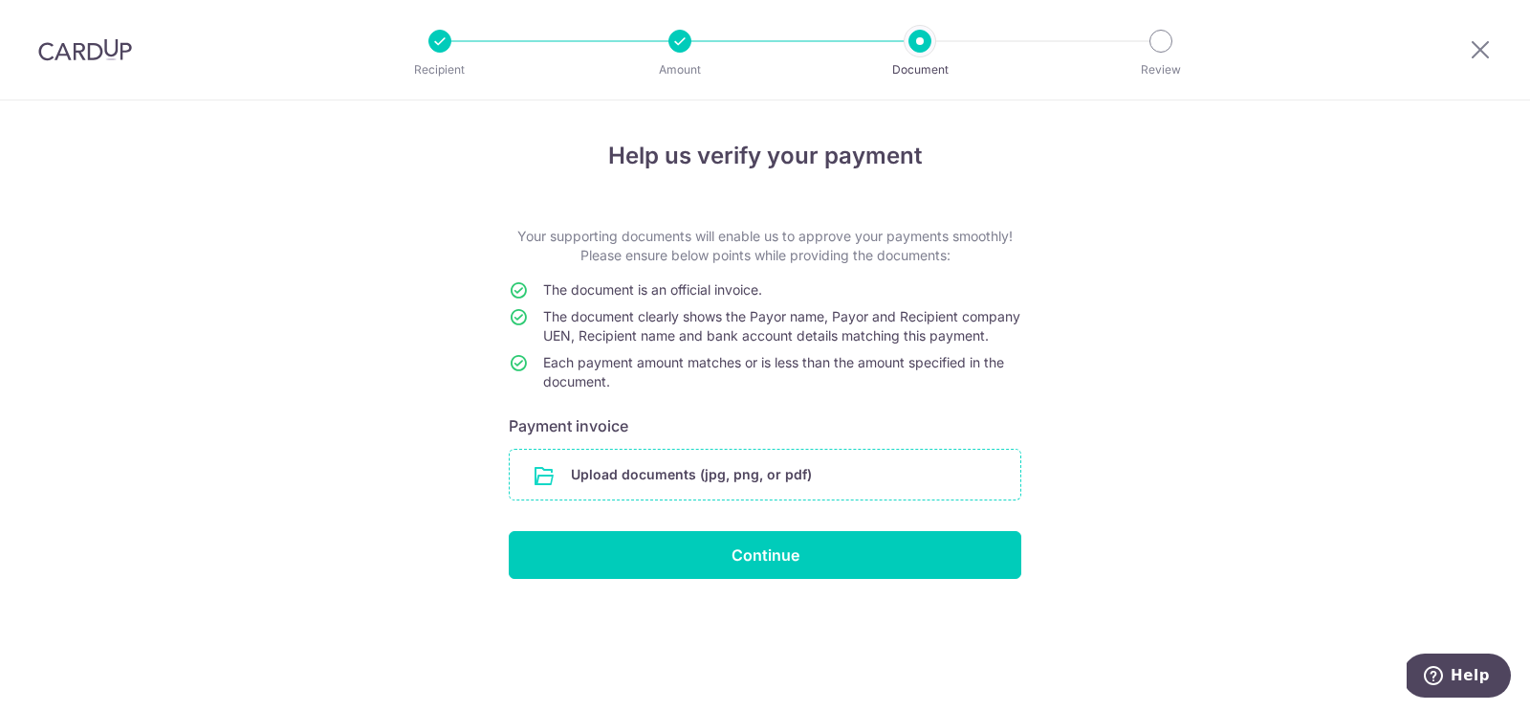
click at [702, 493] on input "file" at bounding box center [765, 475] width 511 height 50
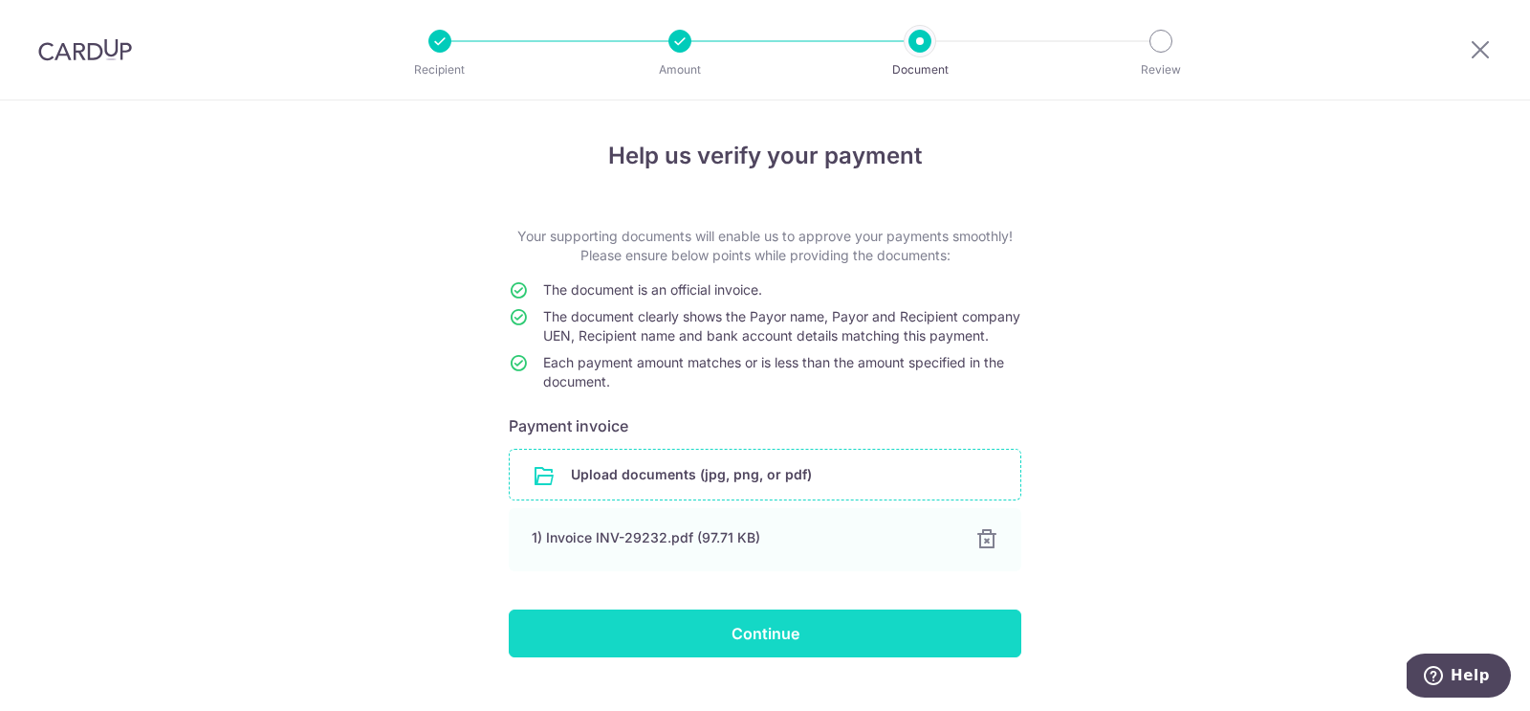
click at [755, 652] on input "Continue" at bounding box center [765, 633] width 513 height 48
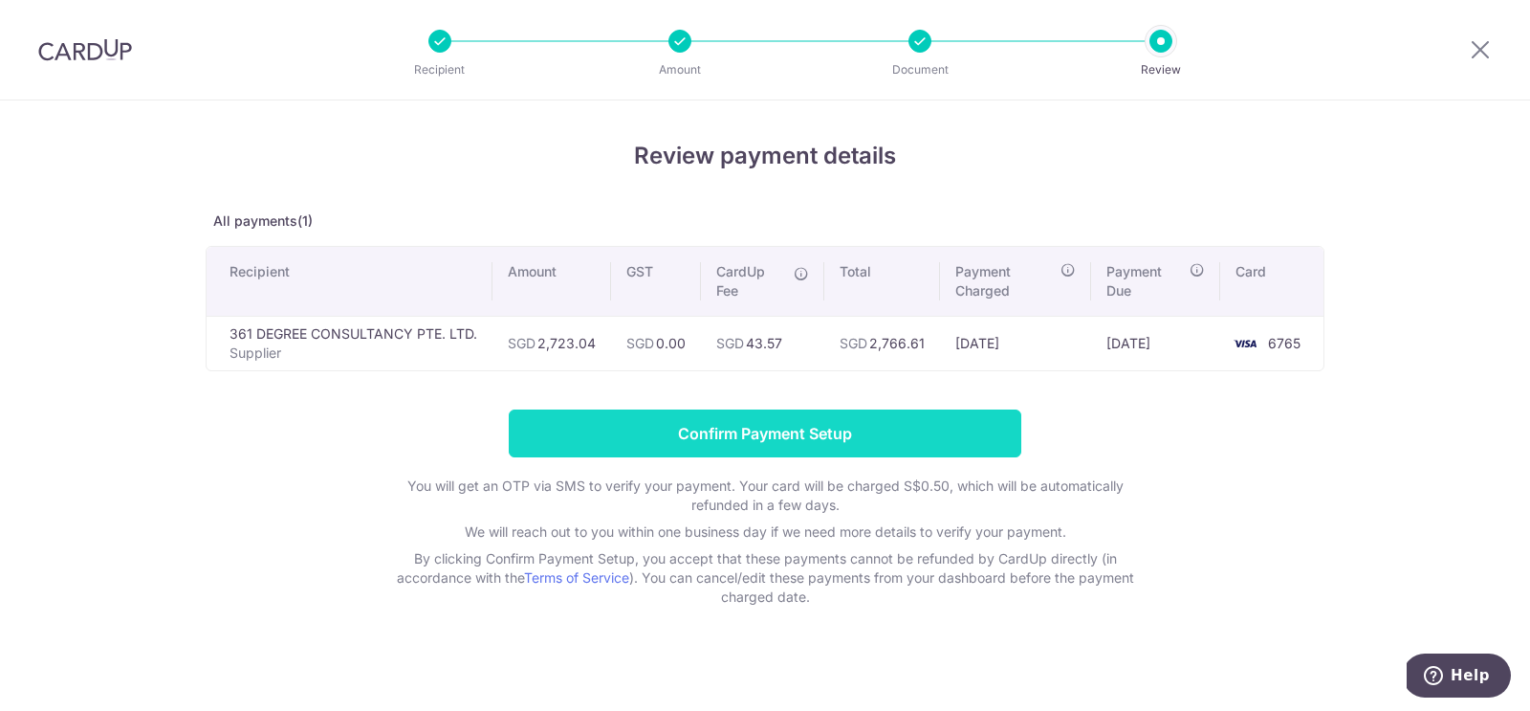
click at [742, 428] on input "Confirm Payment Setup" at bounding box center [765, 433] width 513 height 48
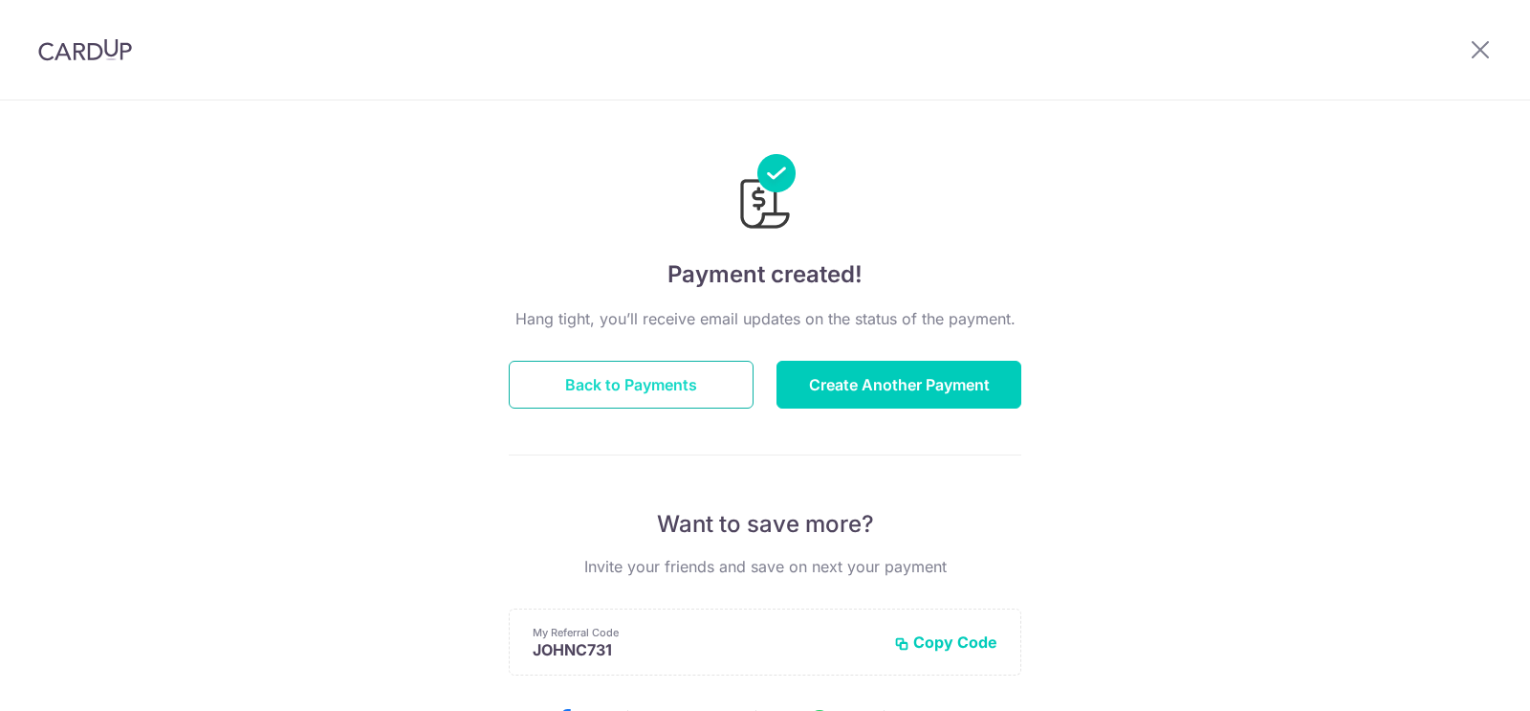
click at [660, 383] on button "Back to Payments" at bounding box center [631, 385] width 245 height 48
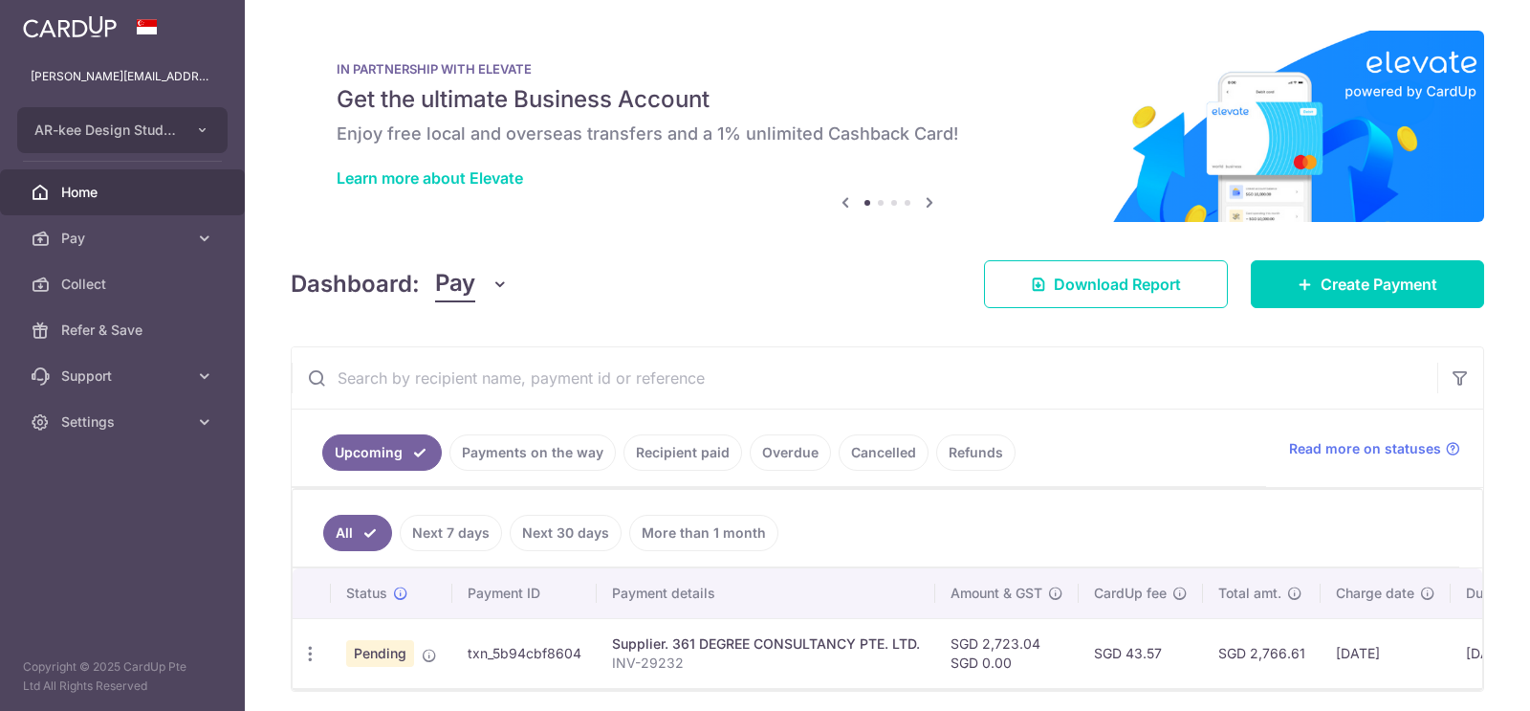
scroll to position [62, 0]
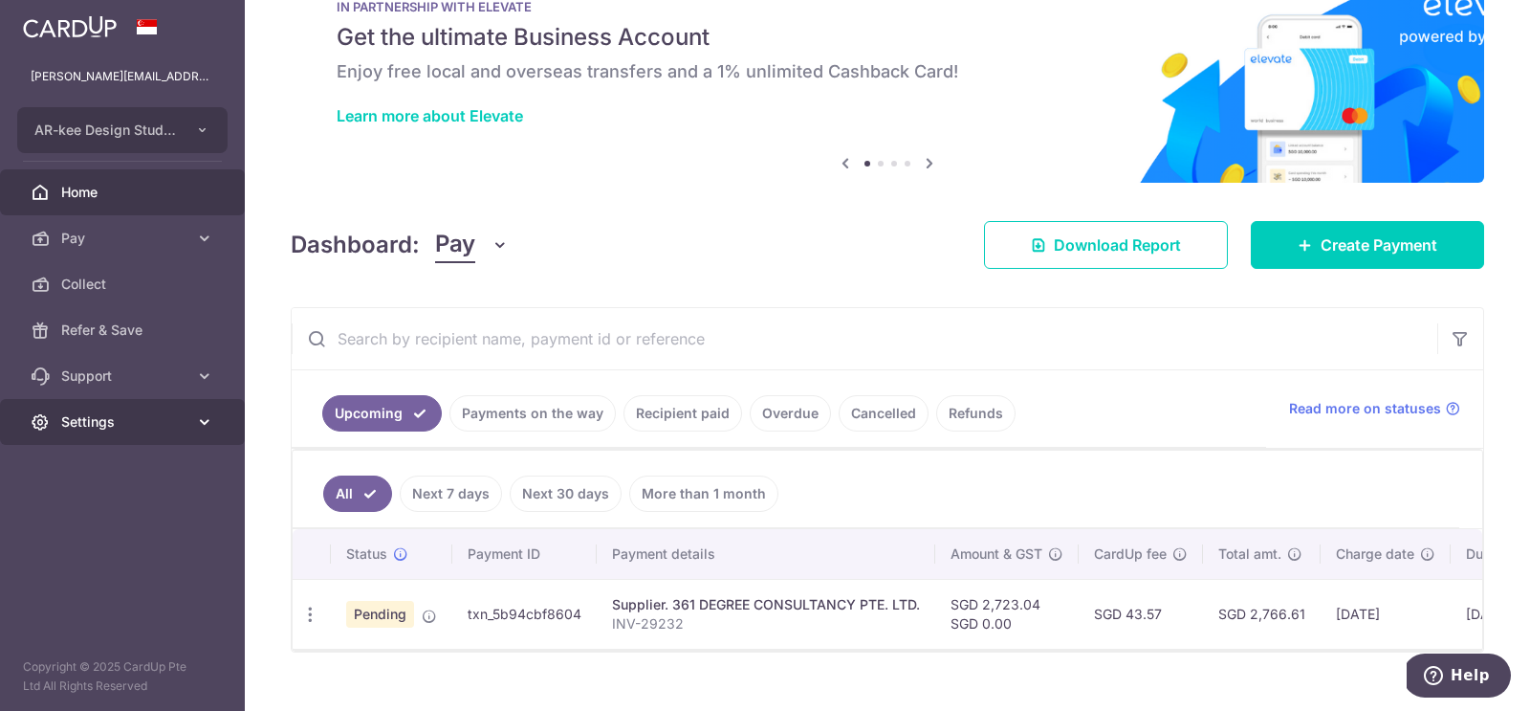
click at [192, 434] on link "Settings" at bounding box center [122, 422] width 245 height 46
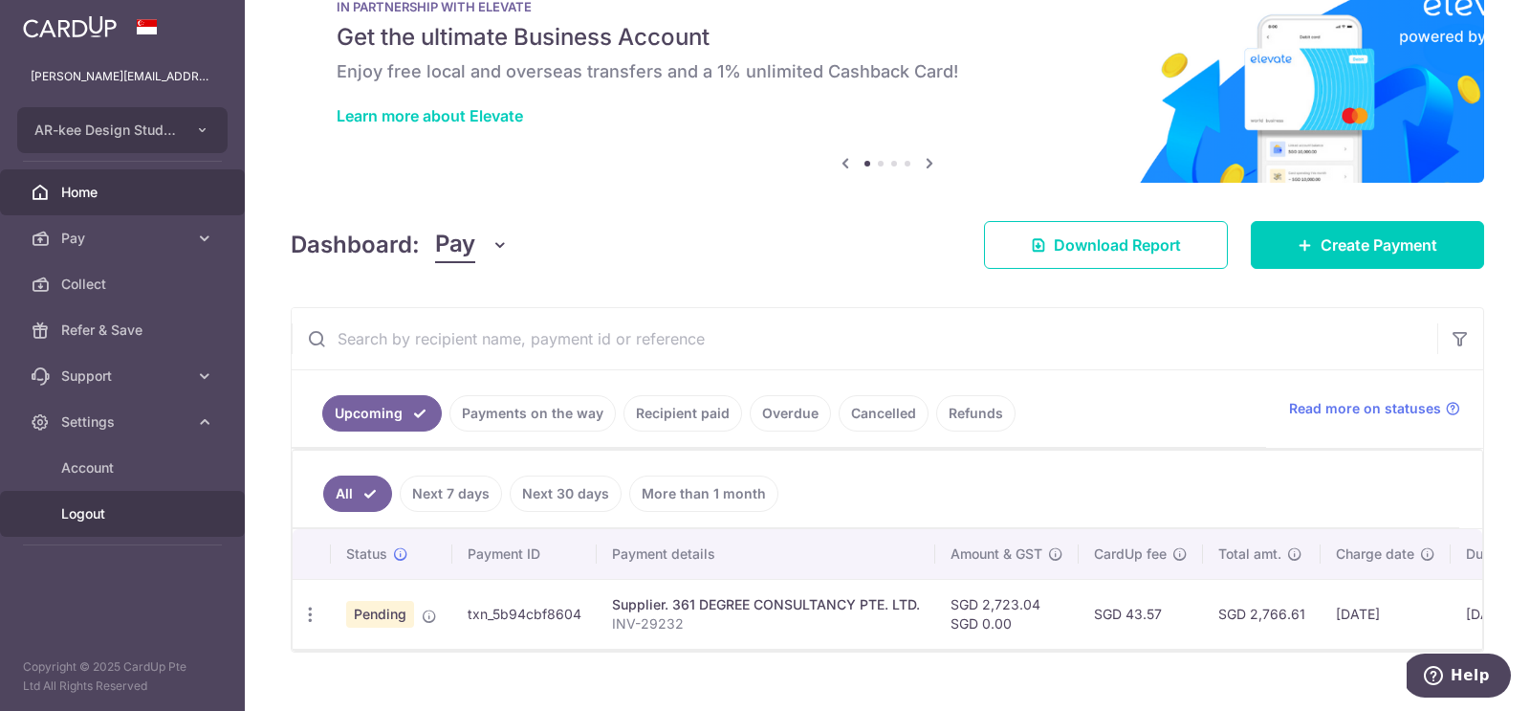
click at [104, 509] on span "Logout" at bounding box center [124, 513] width 126 height 19
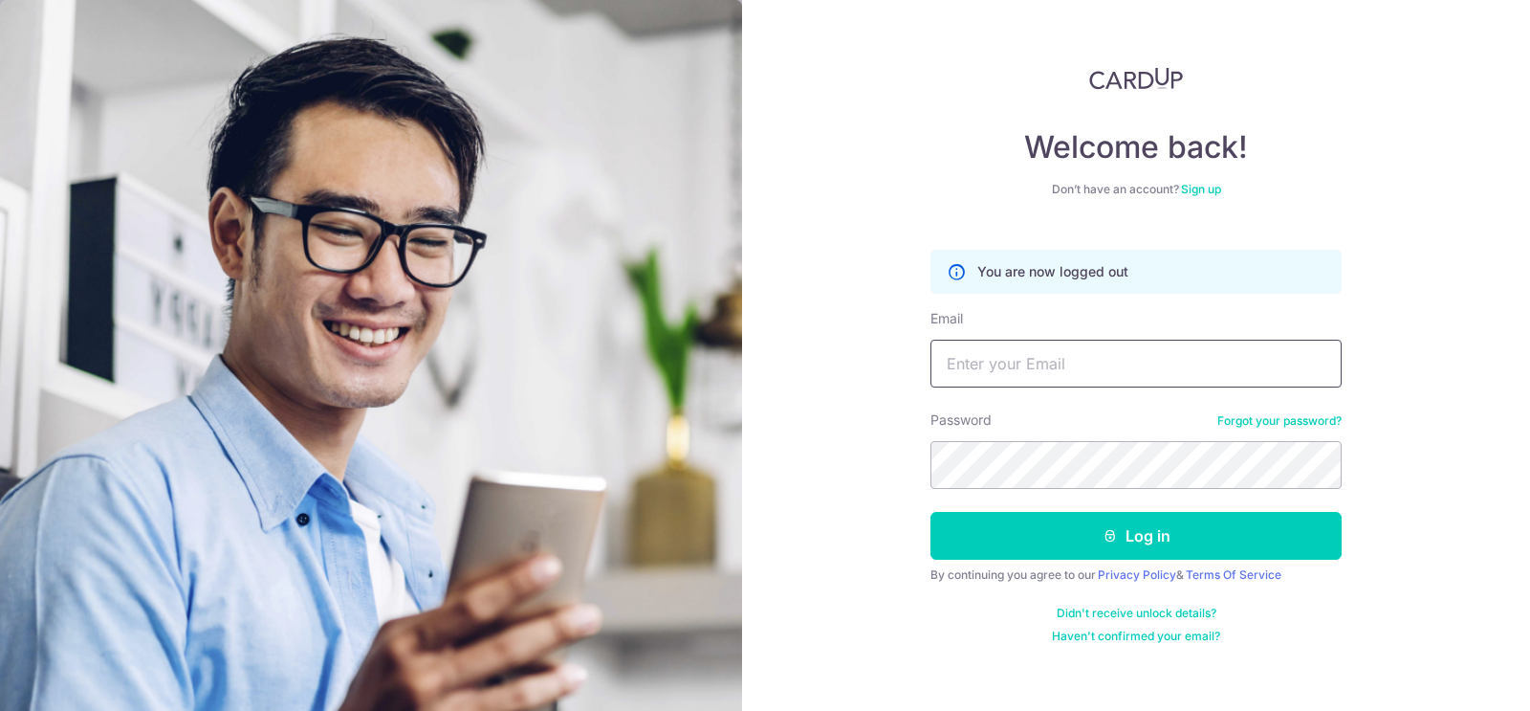
click at [1005, 363] on input "Email" at bounding box center [1136, 364] width 411 height 48
type input "[PERSON_NAME][EMAIL_ADDRESS][PERSON_NAME][DOMAIN_NAME]"
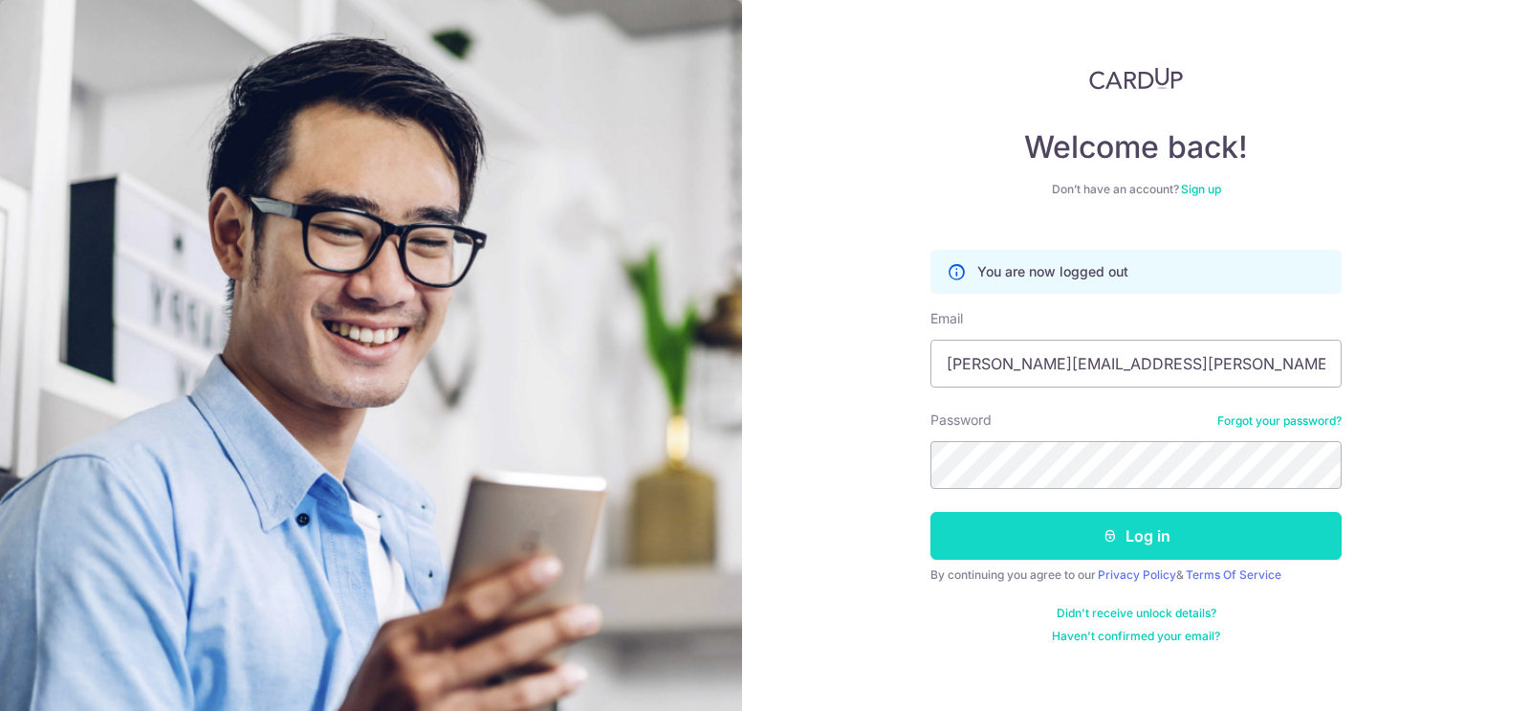
click at [1091, 526] on button "Log in" at bounding box center [1136, 536] width 411 height 48
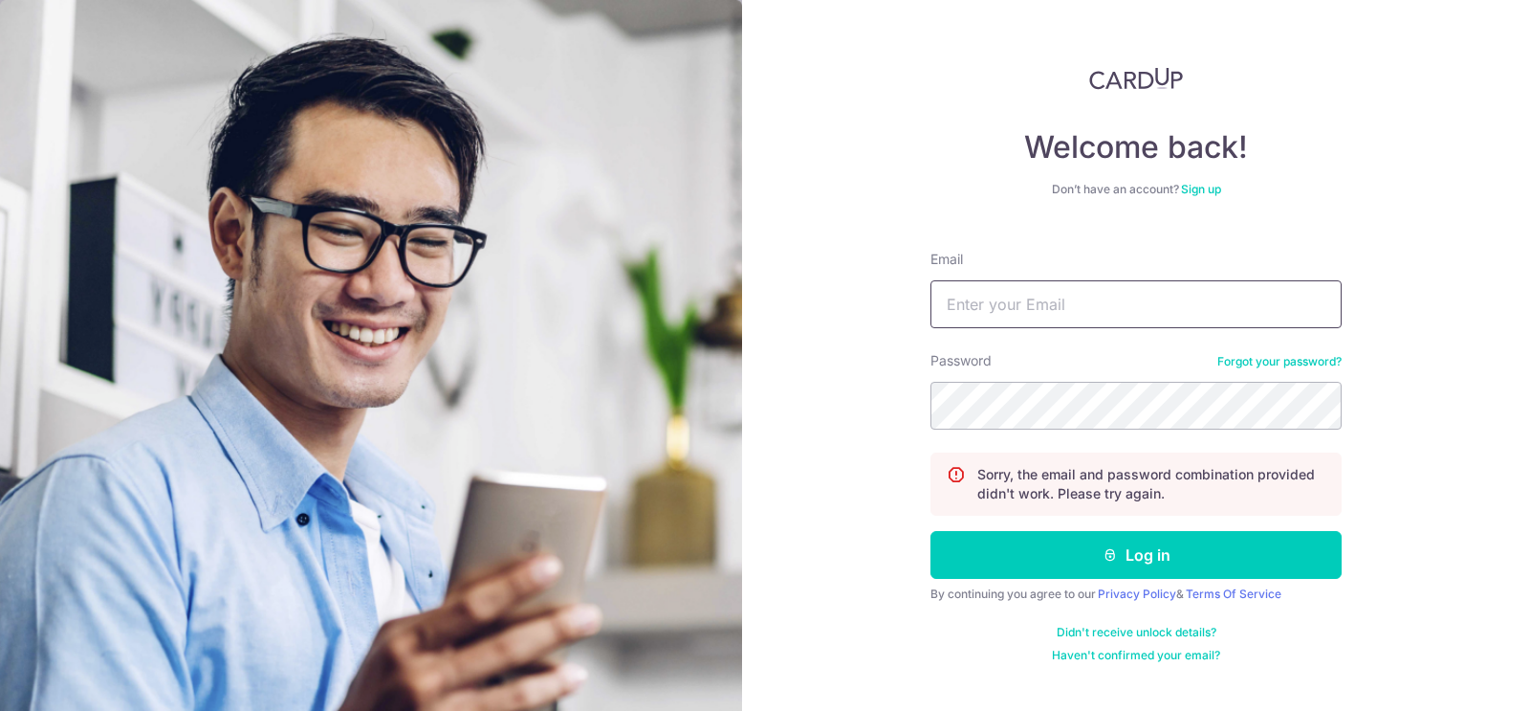
click at [981, 306] on input "Email" at bounding box center [1136, 304] width 411 height 48
type input "[PERSON_NAME][EMAIL_ADDRESS][PERSON_NAME][DOMAIN_NAME]"
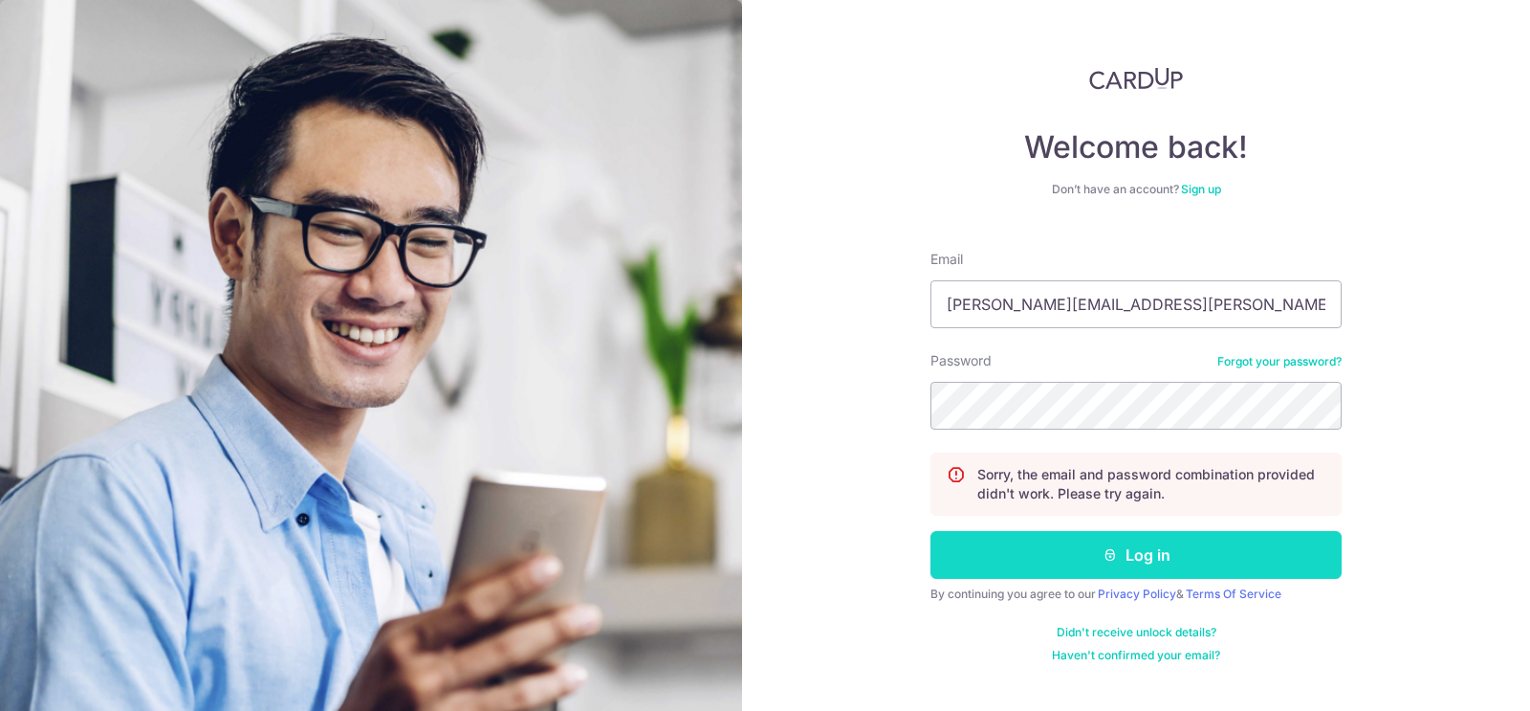
click at [1064, 552] on button "Log in" at bounding box center [1136, 555] width 411 height 48
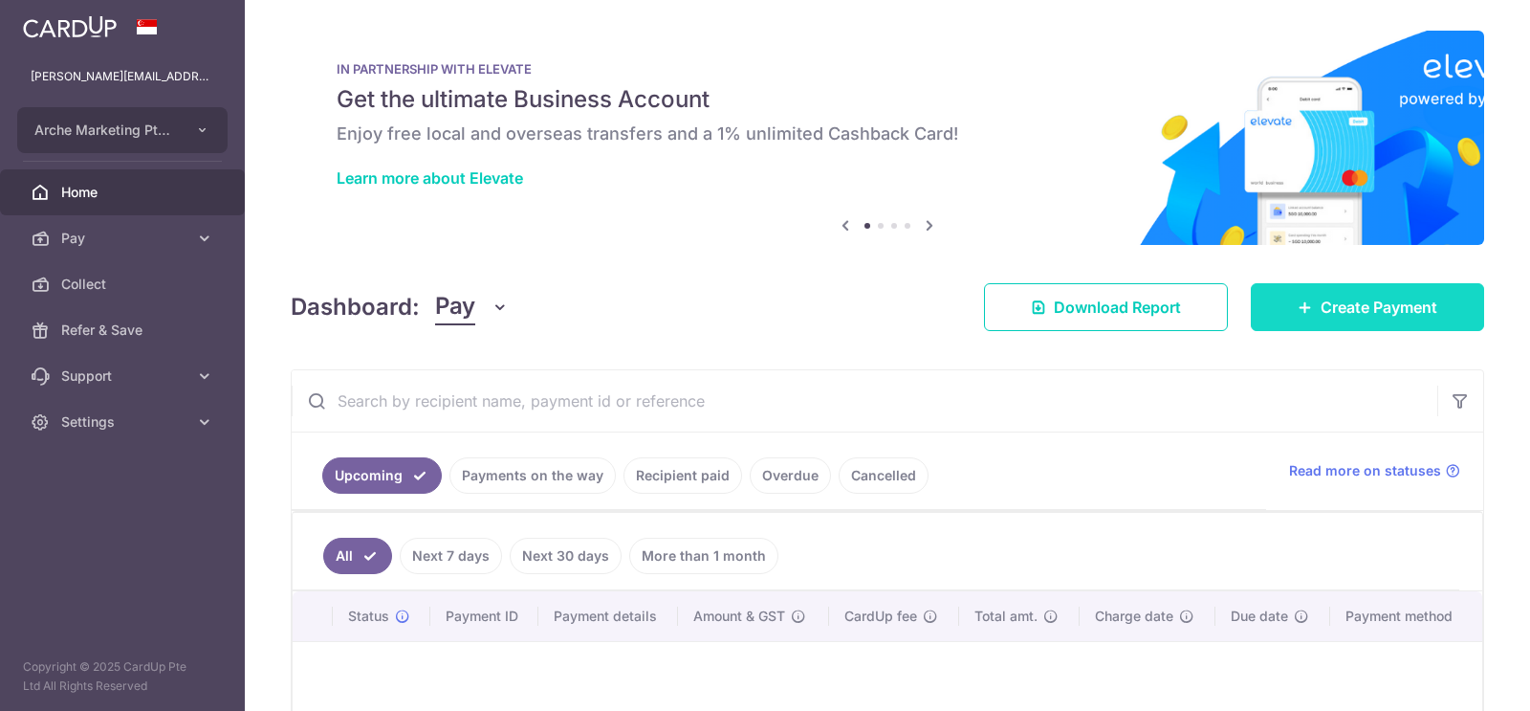
click at [1305, 300] on icon at bounding box center [1305, 306] width 15 height 15
